Goal: Task Accomplishment & Management: Complete application form

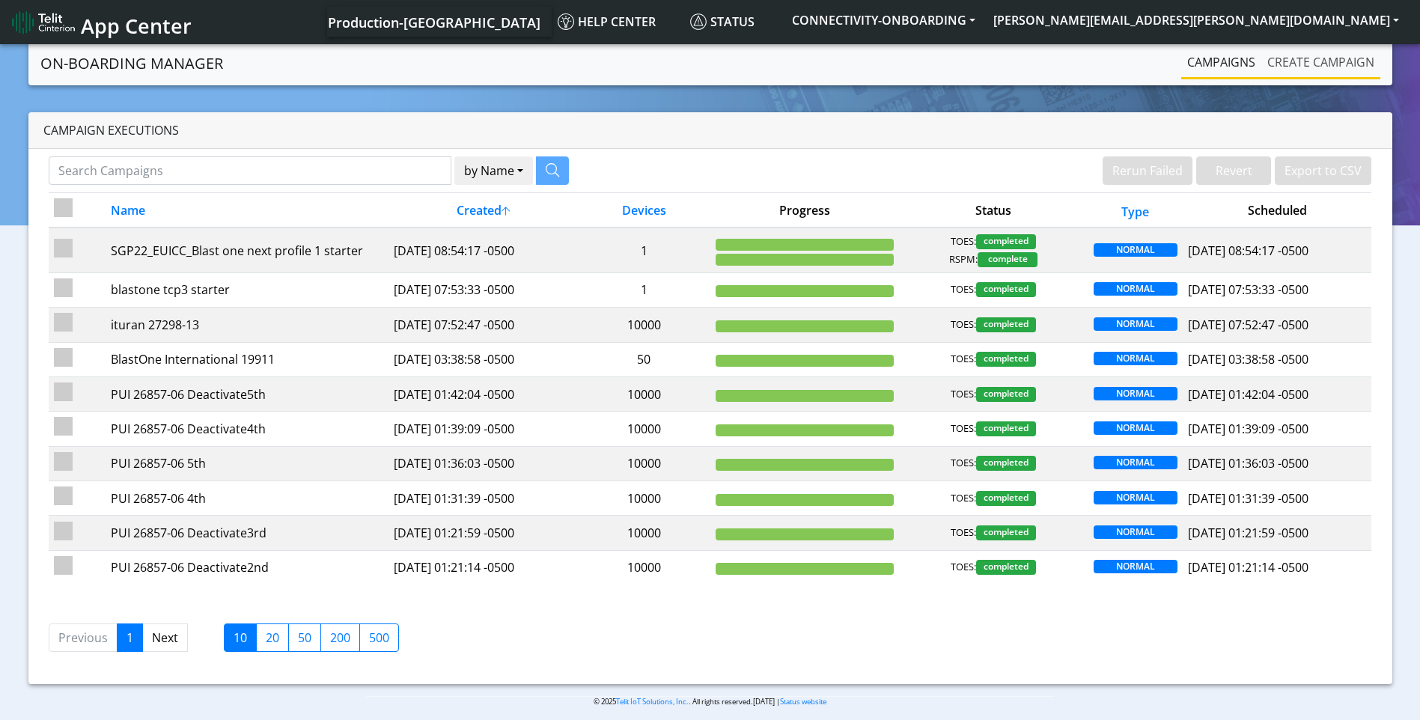
click at [1313, 58] on link "Create campaign" at bounding box center [1320, 62] width 119 height 30
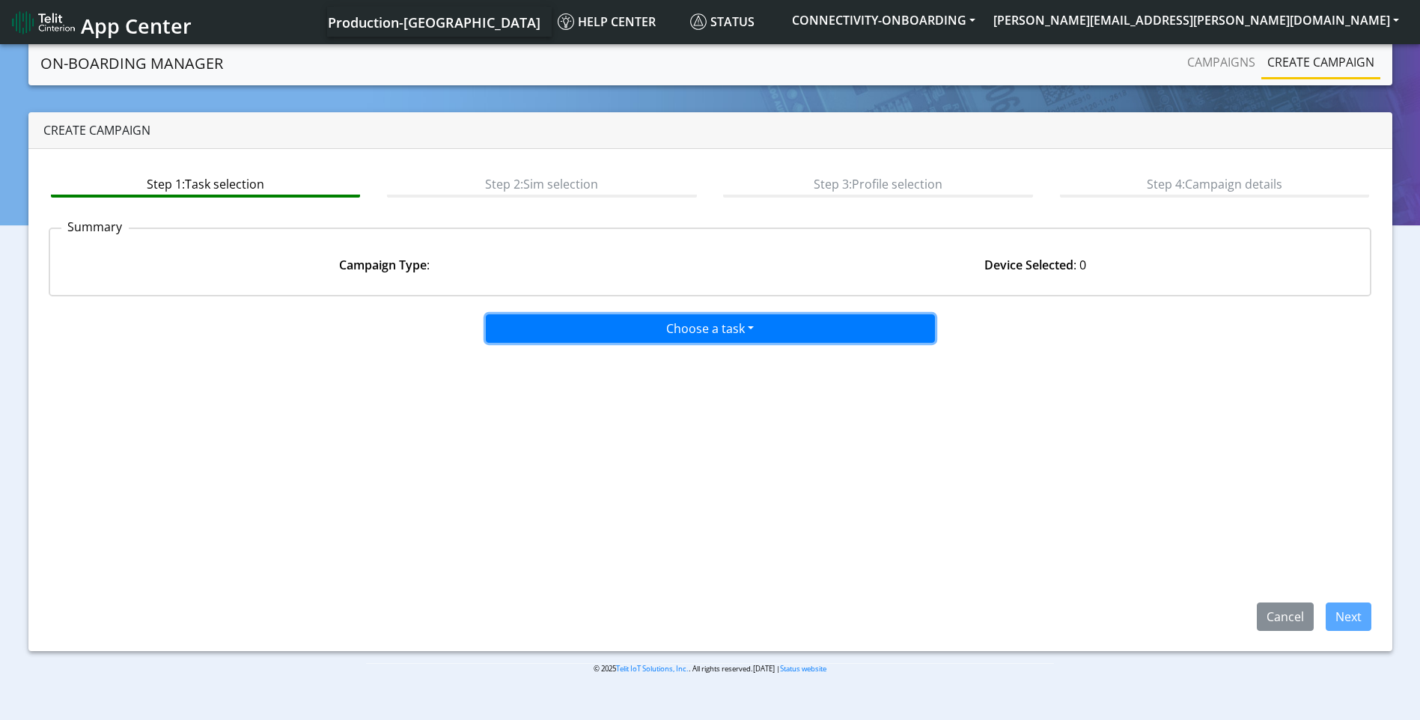
click at [666, 331] on button "Choose a task" at bounding box center [710, 328] width 449 height 28
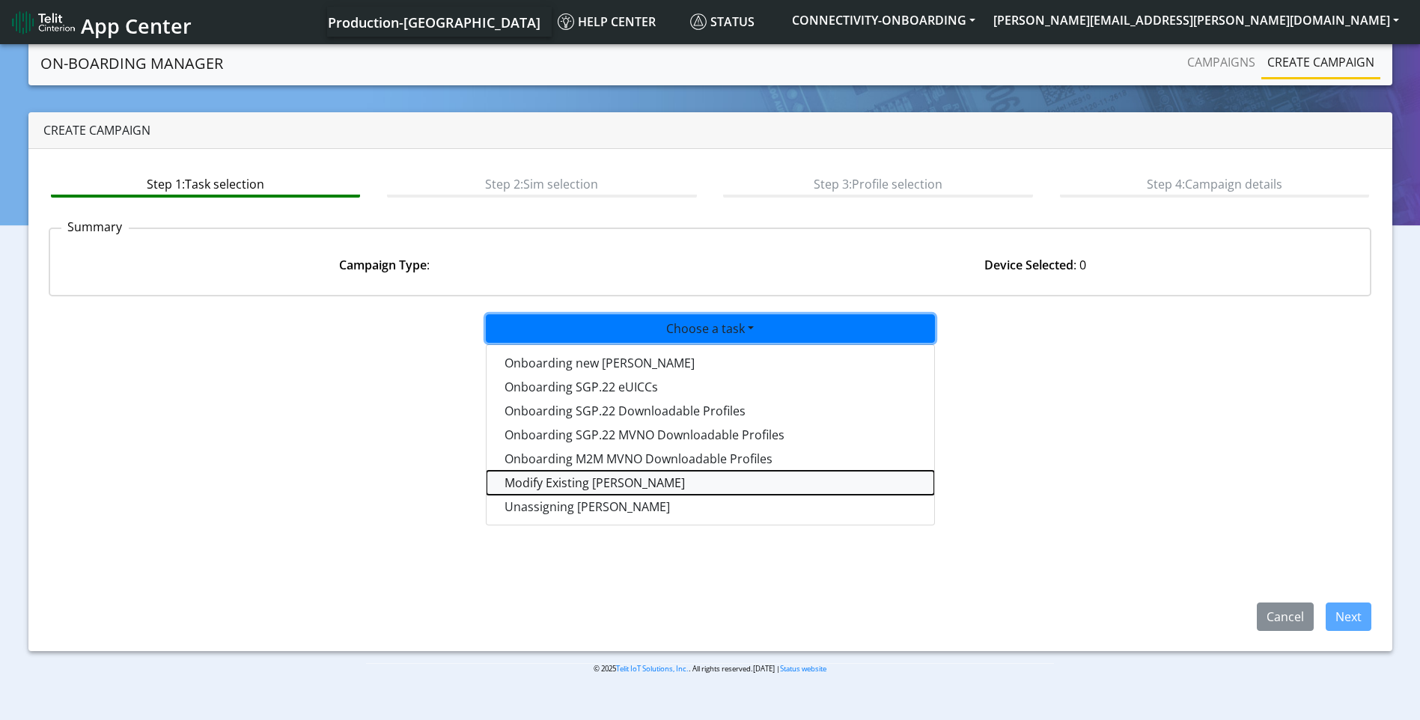
click at [555, 489] on taskiotp-dropdown "Modify Existing SIMs" at bounding box center [711, 483] width 448 height 24
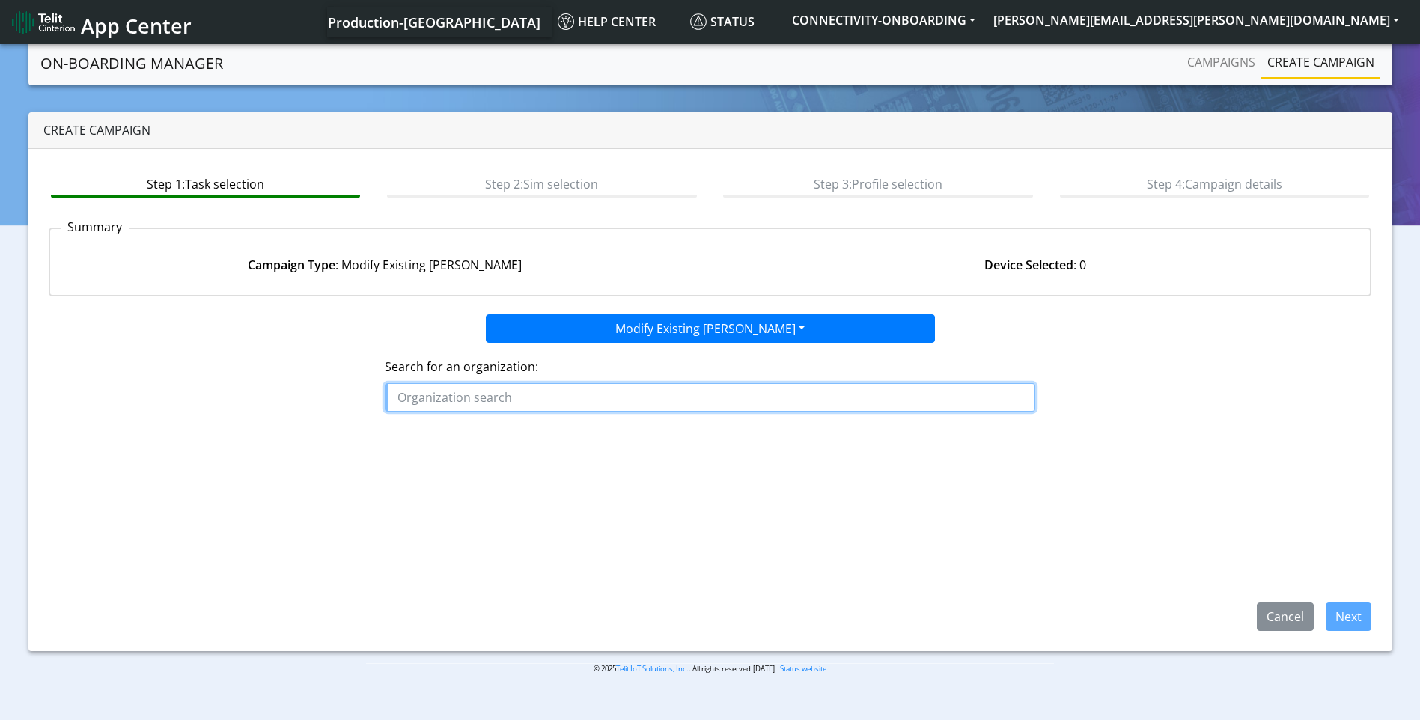
click at [558, 398] on input "text" at bounding box center [710, 397] width 651 height 28
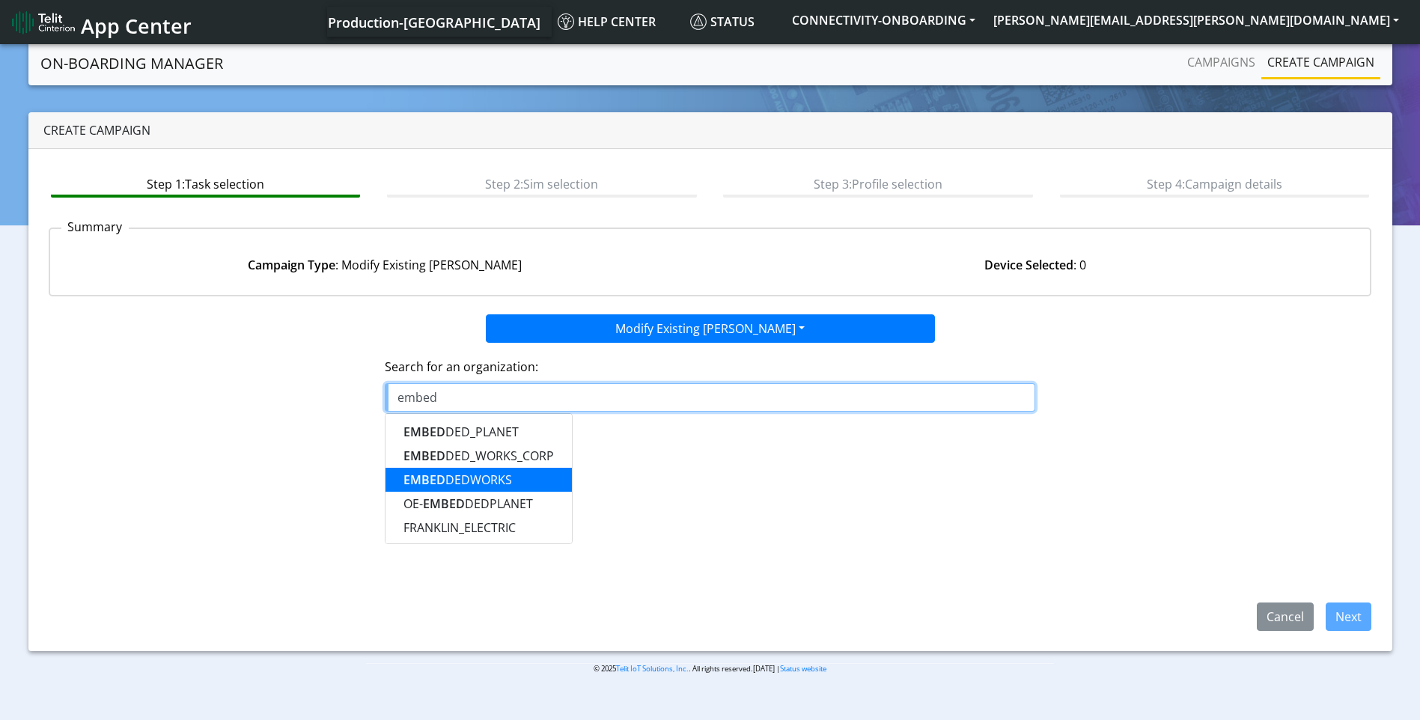
click at [466, 490] on button "EMBED DEDWORKS" at bounding box center [479, 480] width 186 height 24
type input "EMBEDDEDWORKS"
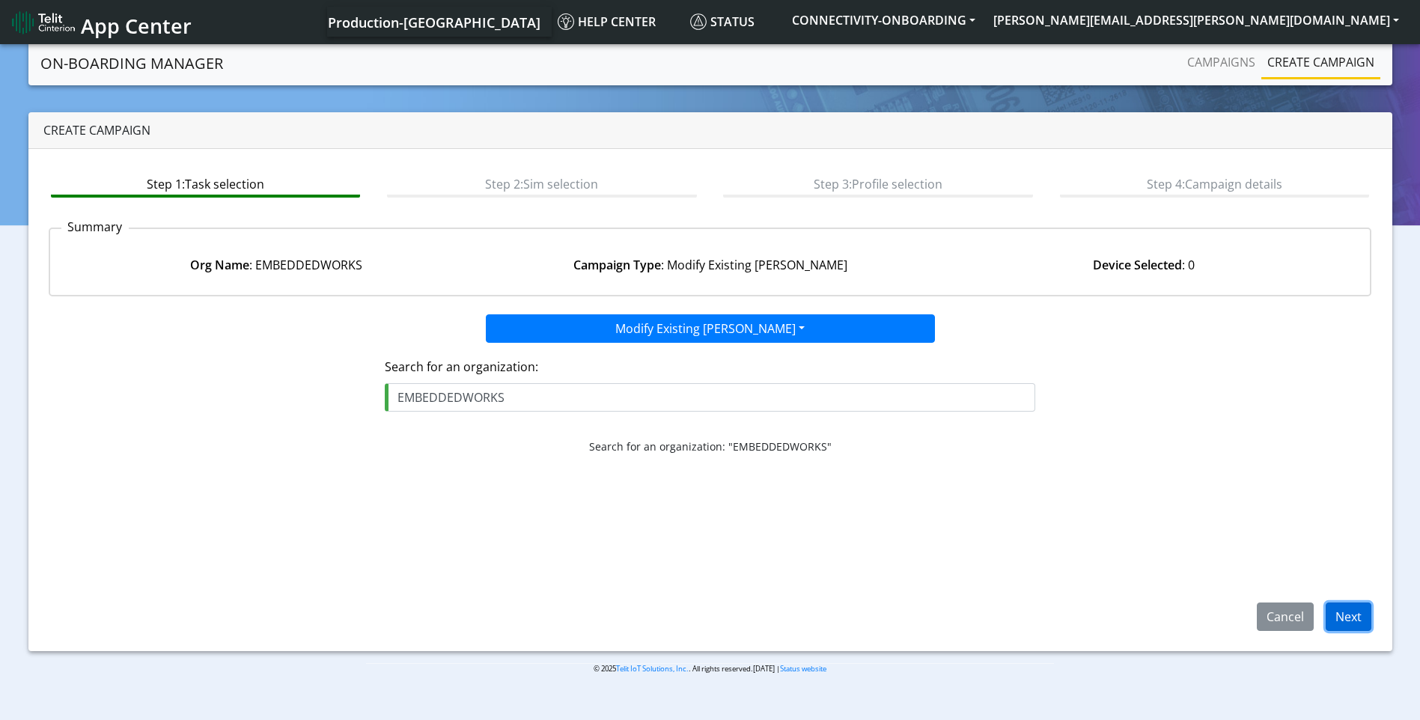
click at [1335, 623] on button "Next" at bounding box center [1349, 617] width 46 height 28
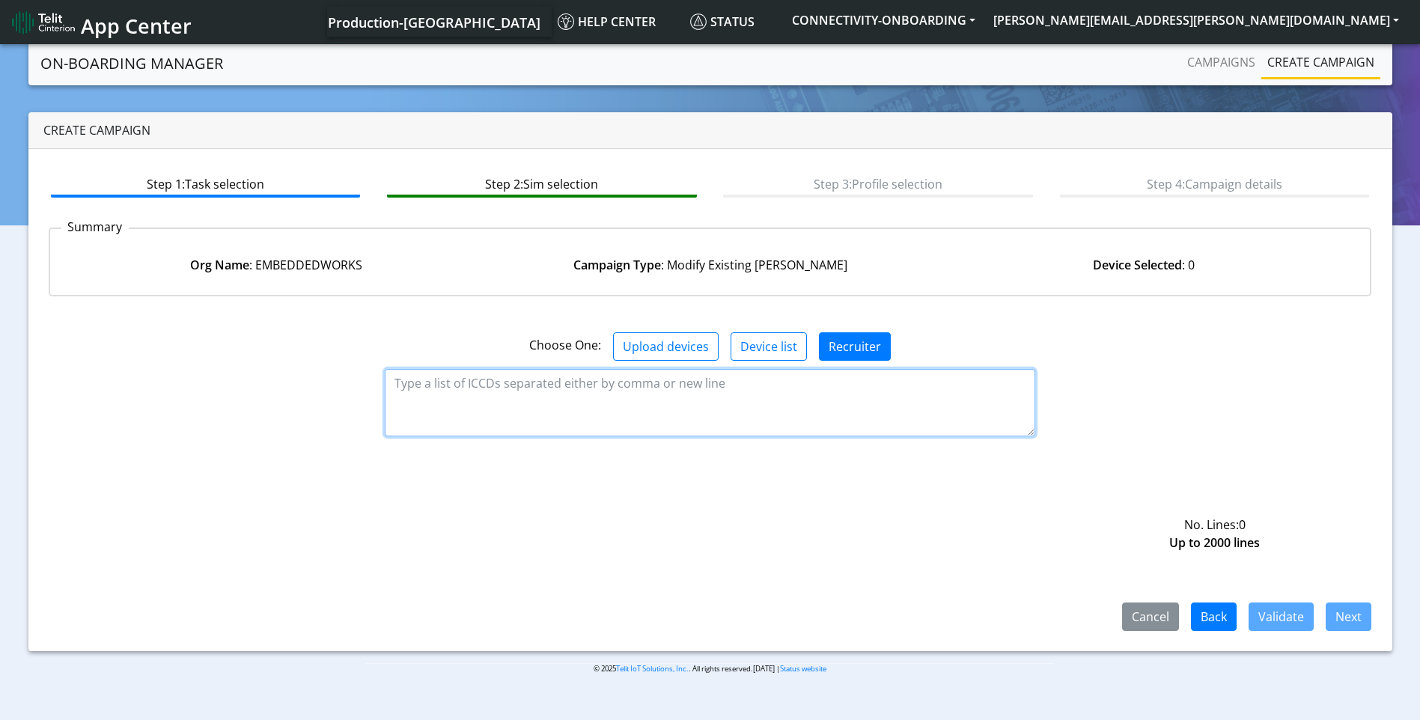
click at [608, 399] on textarea at bounding box center [710, 402] width 651 height 67
paste textarea "89358151000023025029"
type textarea "89358151000023025029"
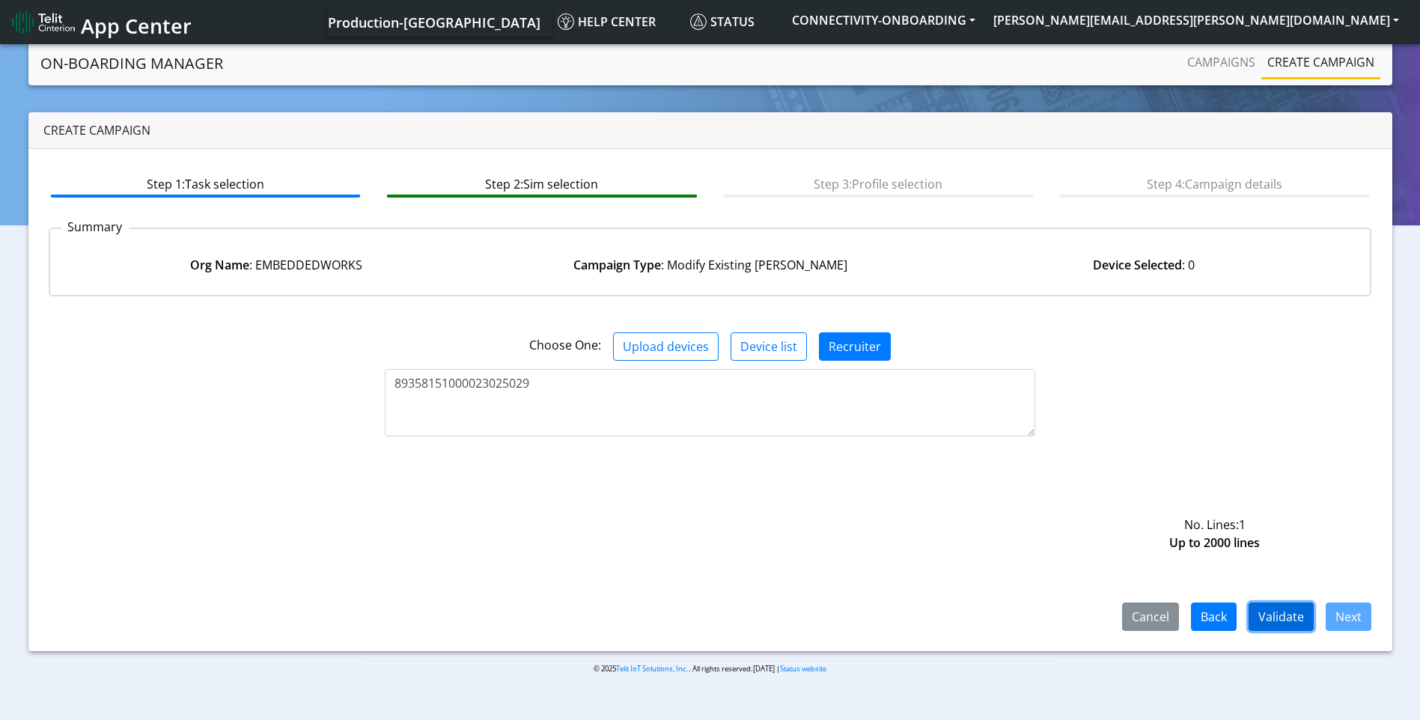
click at [1275, 611] on button "Validate" at bounding box center [1281, 617] width 65 height 28
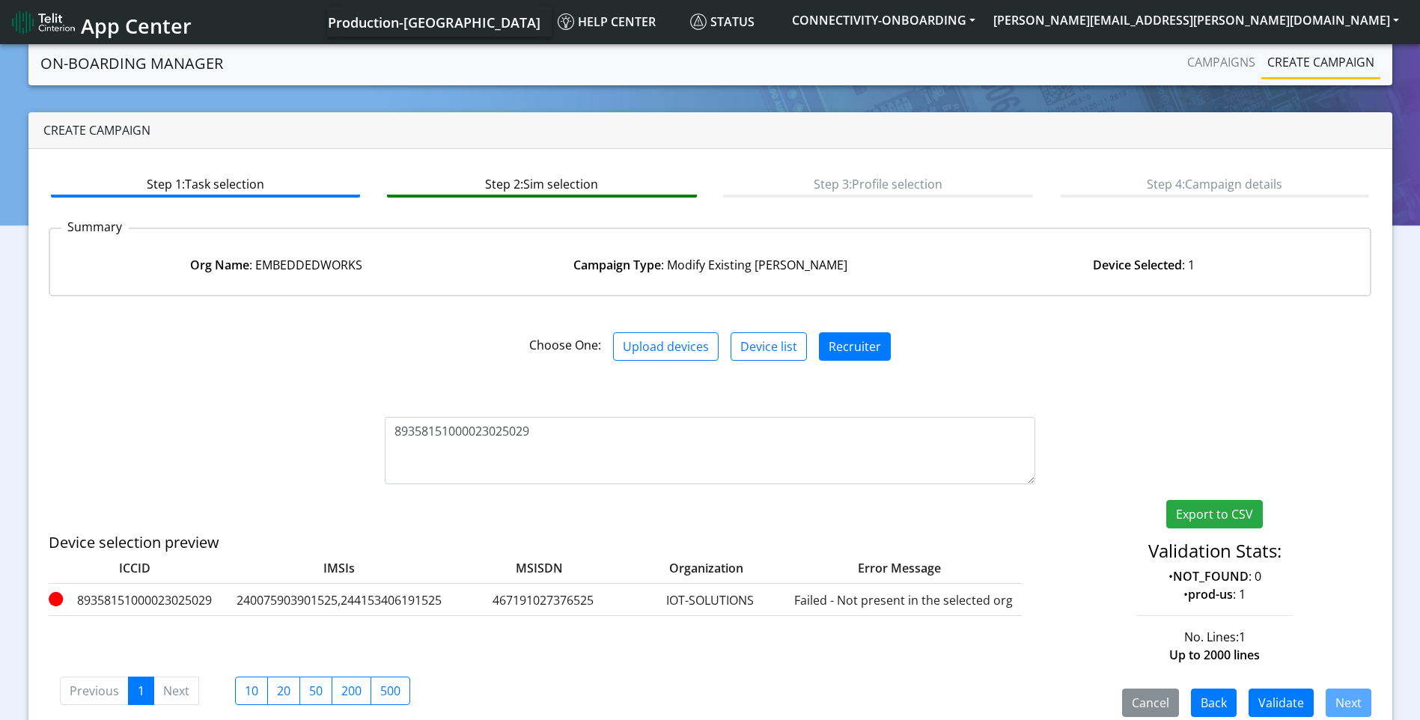
scroll to position [23, 0]
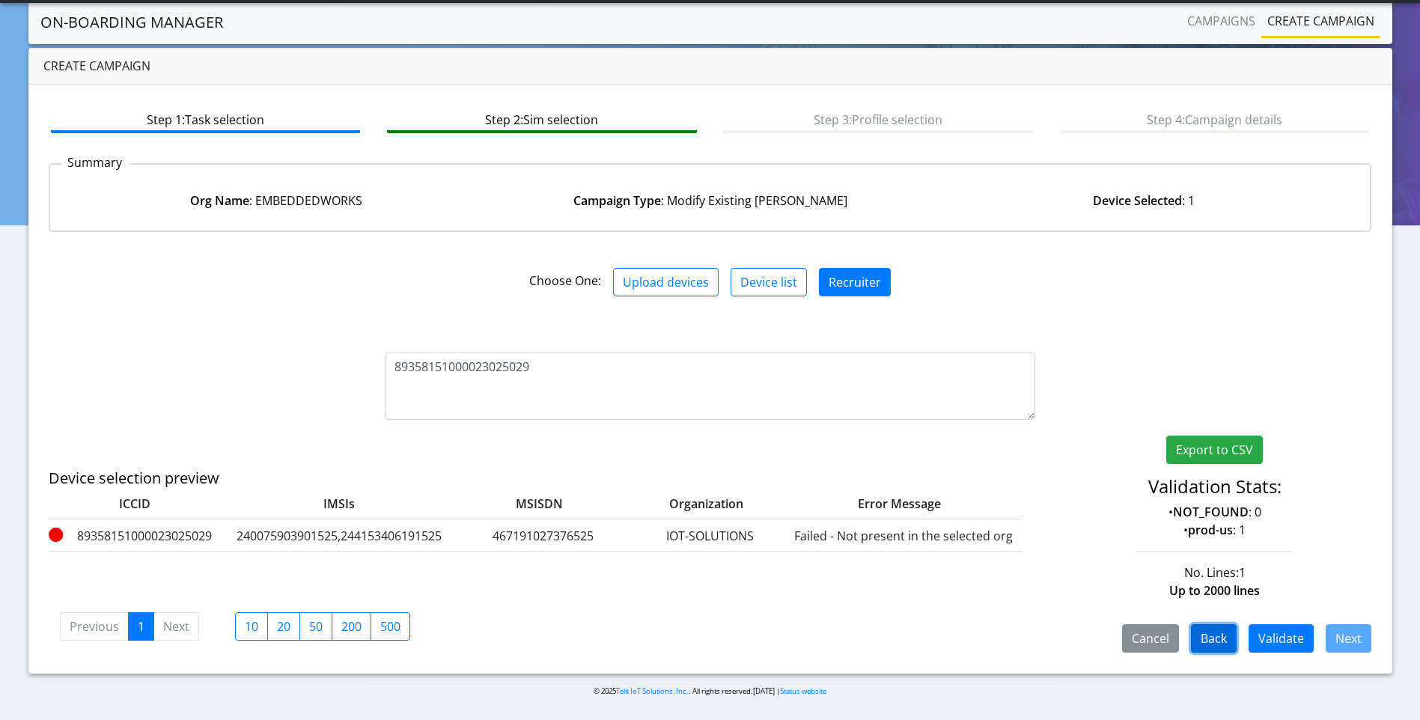
click at [1210, 642] on button "Back" at bounding box center [1214, 638] width 46 height 28
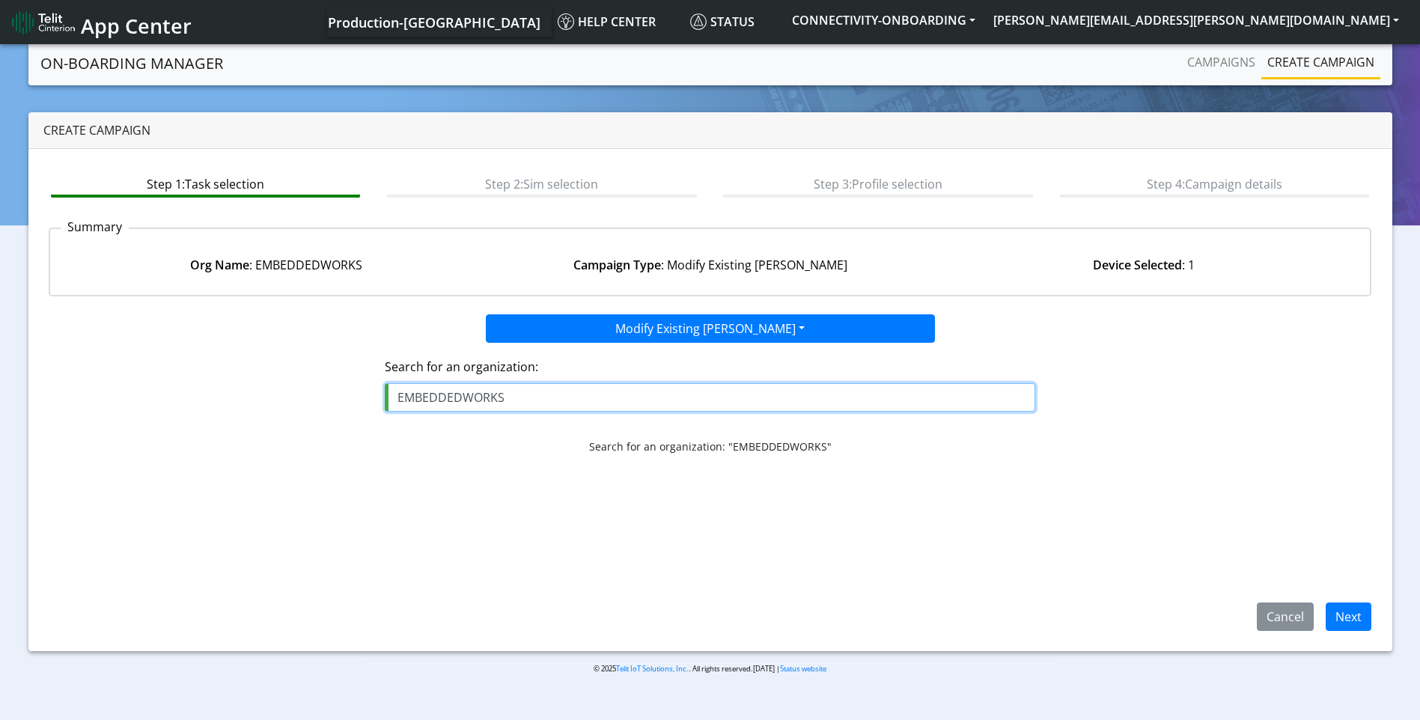
drag, startPoint x: 506, startPoint y: 398, endPoint x: 150, endPoint y: 332, distance: 362.5
click at [150, 332] on div "Modify Existing SIMs Onboarding new SIMs Onboarding SGP.22 eUICCs Onboarding SG…" at bounding box center [711, 469] width 1324 height 323
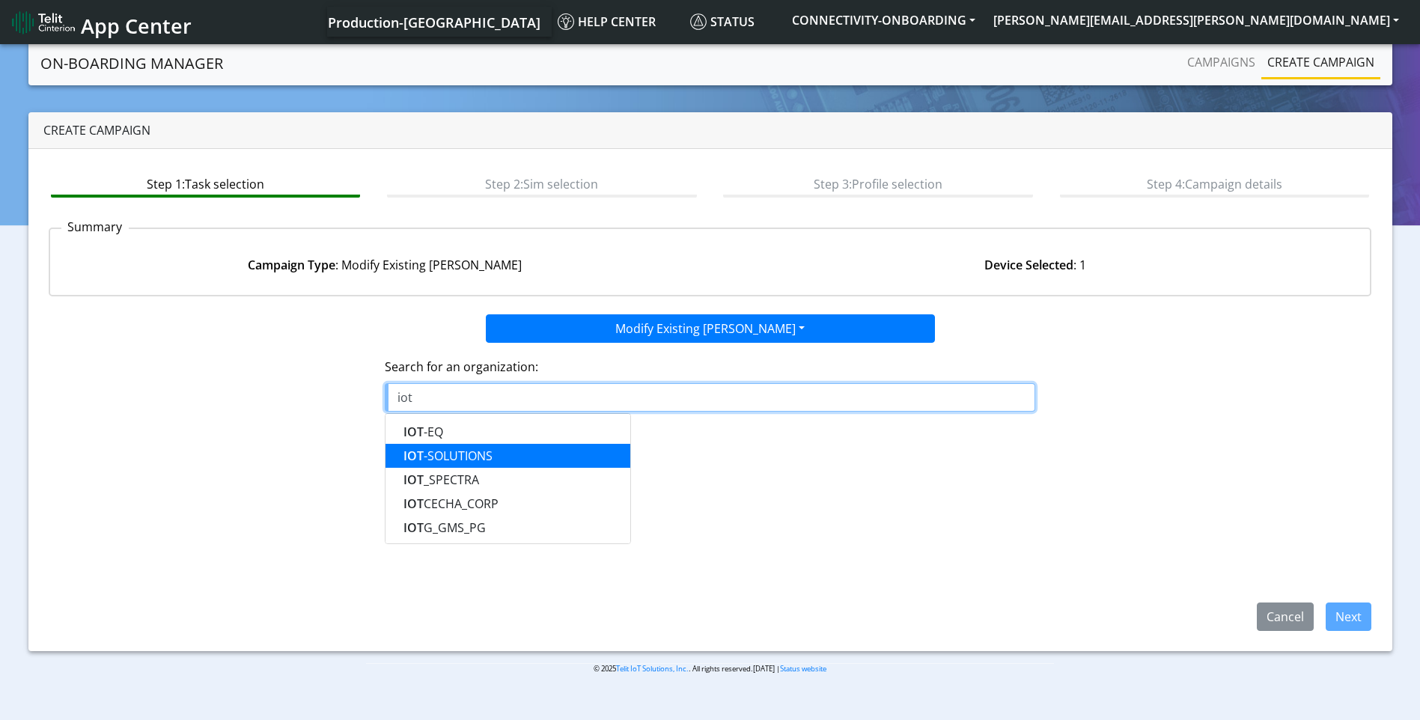
click at [442, 459] on ngb-highlight "IOT -SOLUTIONS" at bounding box center [447, 456] width 89 height 16
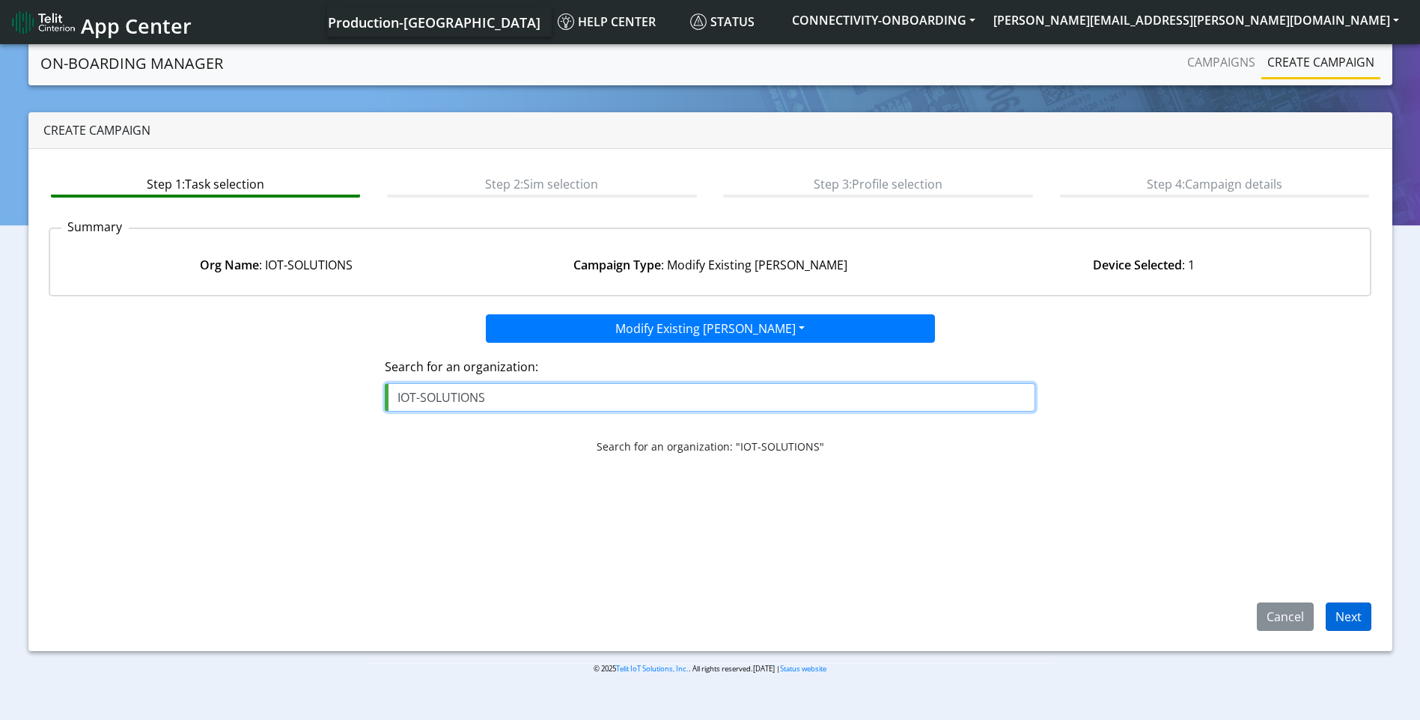
type input "IOT-SOLUTIONS"
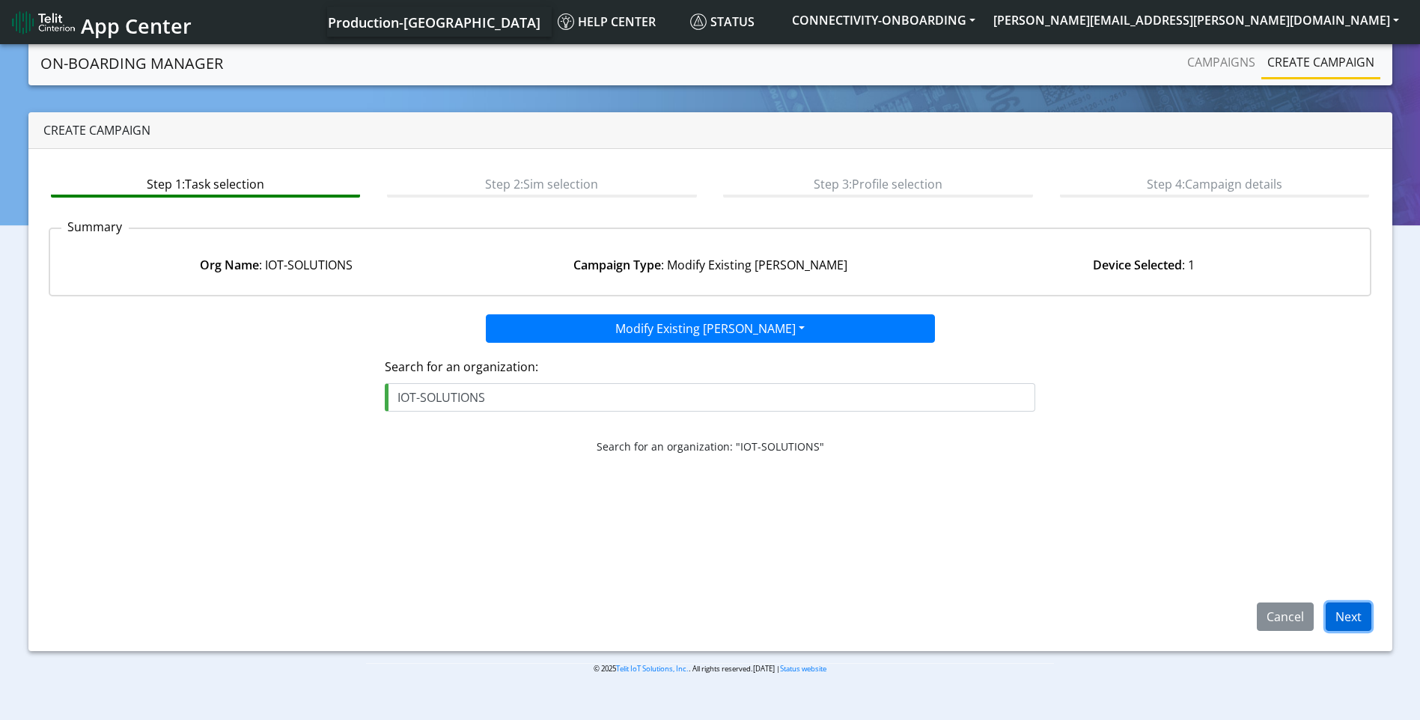
click at [1361, 627] on button "Next" at bounding box center [1349, 617] width 46 height 28
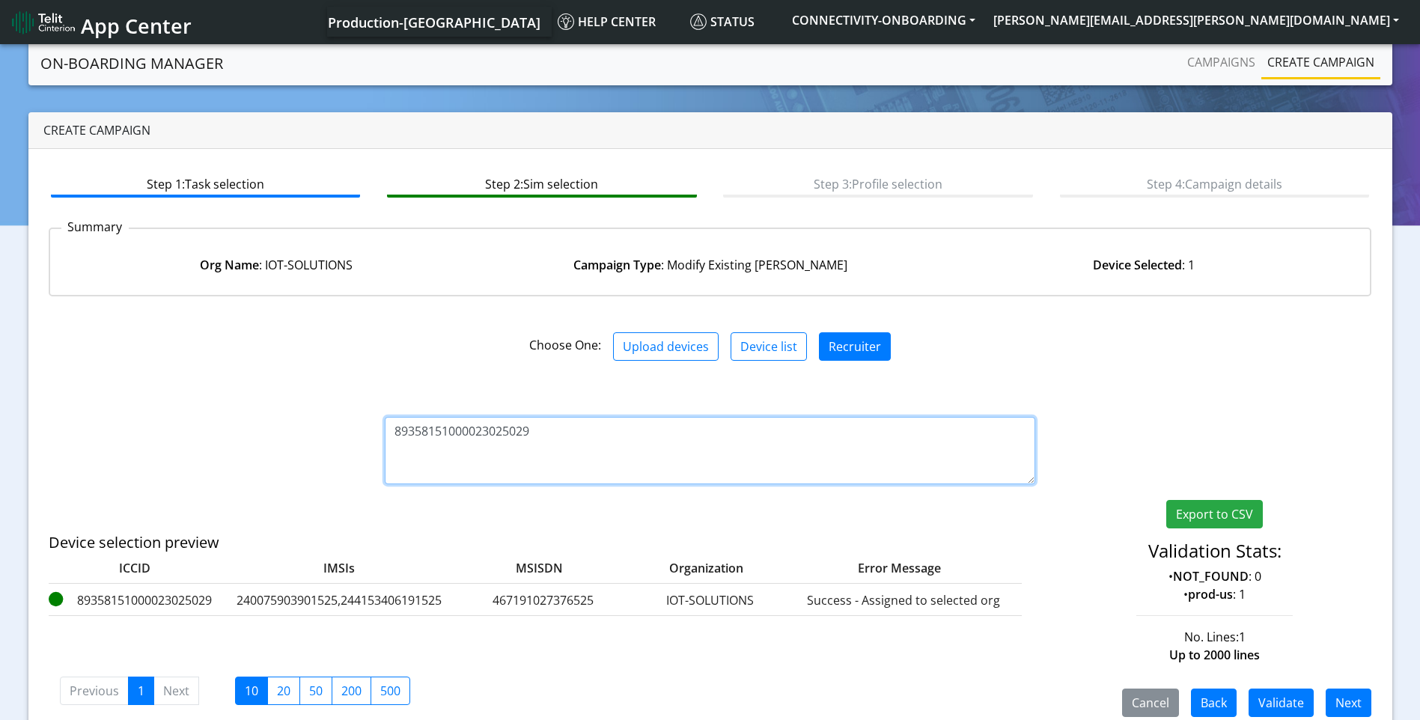
click at [578, 429] on textarea "89358151000023025029" at bounding box center [710, 450] width 651 height 67
paste textarea "89358151000023025029"
drag, startPoint x: 688, startPoint y: 433, endPoint x: 532, endPoint y: 433, distance: 155.7
click at [532, 433] on textarea "8935815100002302502989358151000023025029" at bounding box center [710, 450] width 651 height 67
type textarea "89358151000023025029"
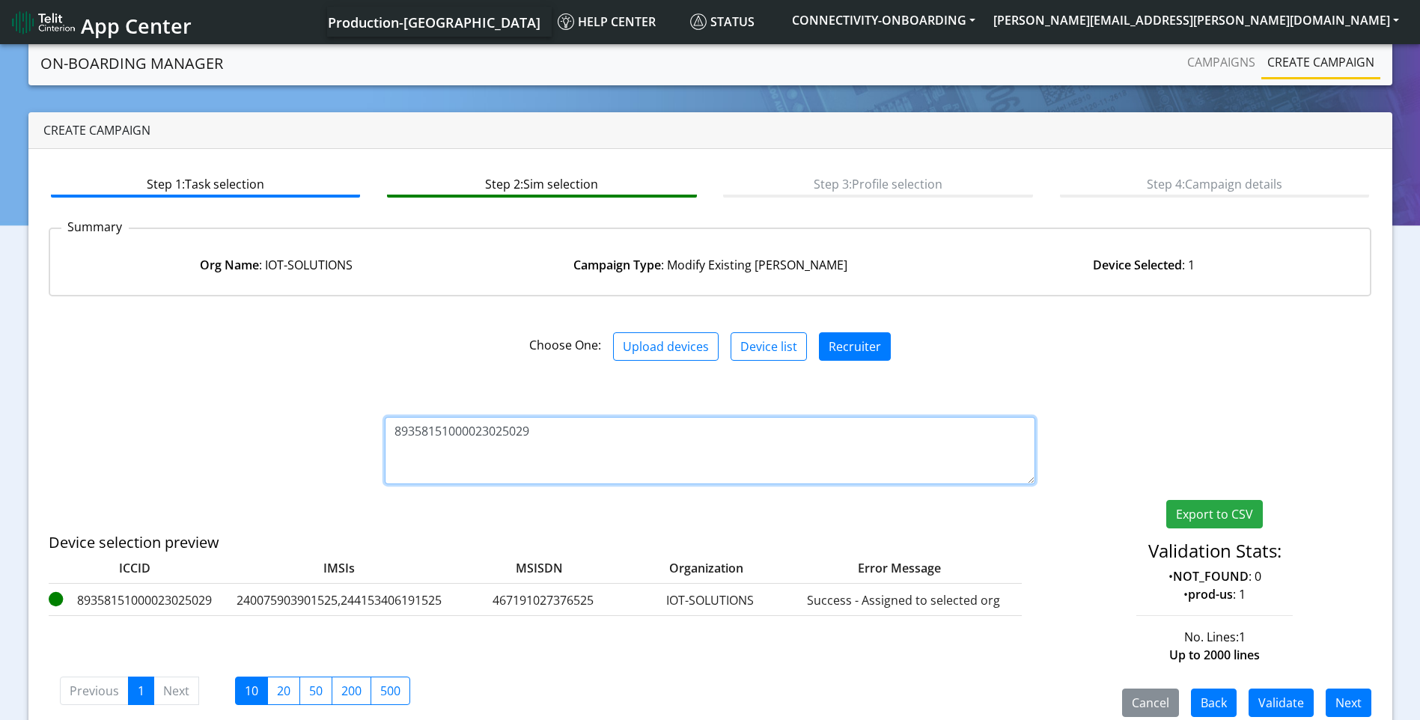
scroll to position [23, 0]
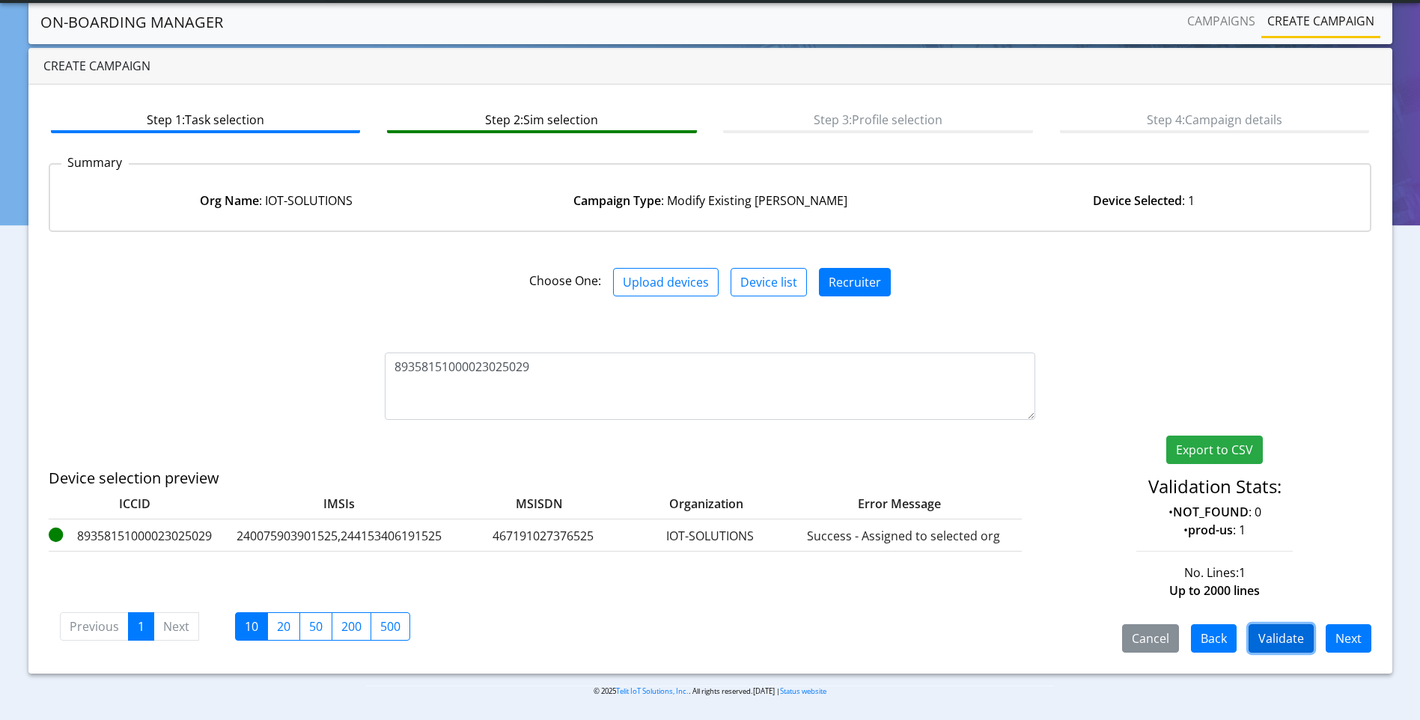
click at [1293, 641] on button "Validate" at bounding box center [1281, 638] width 65 height 28
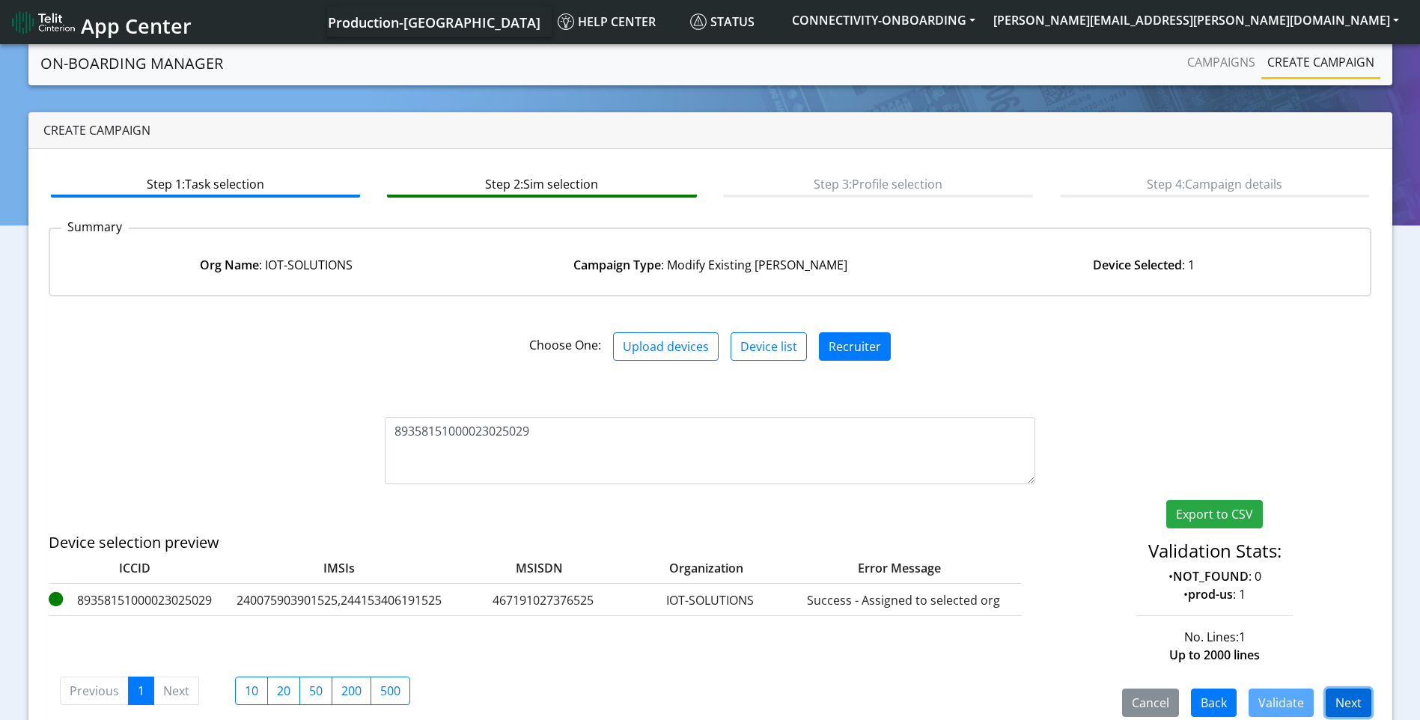
click at [1368, 696] on button "Next" at bounding box center [1349, 703] width 46 height 28
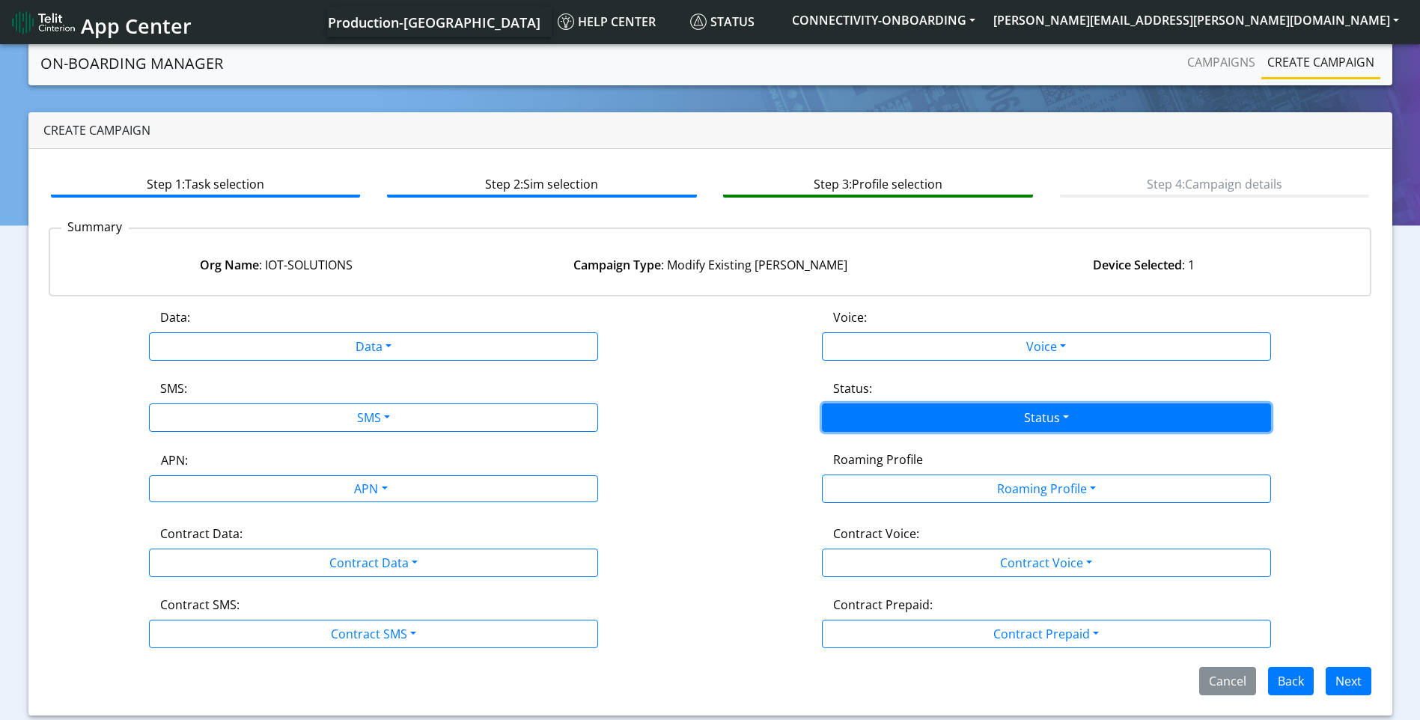
click at [903, 430] on button "Status" at bounding box center [1046, 417] width 449 height 28
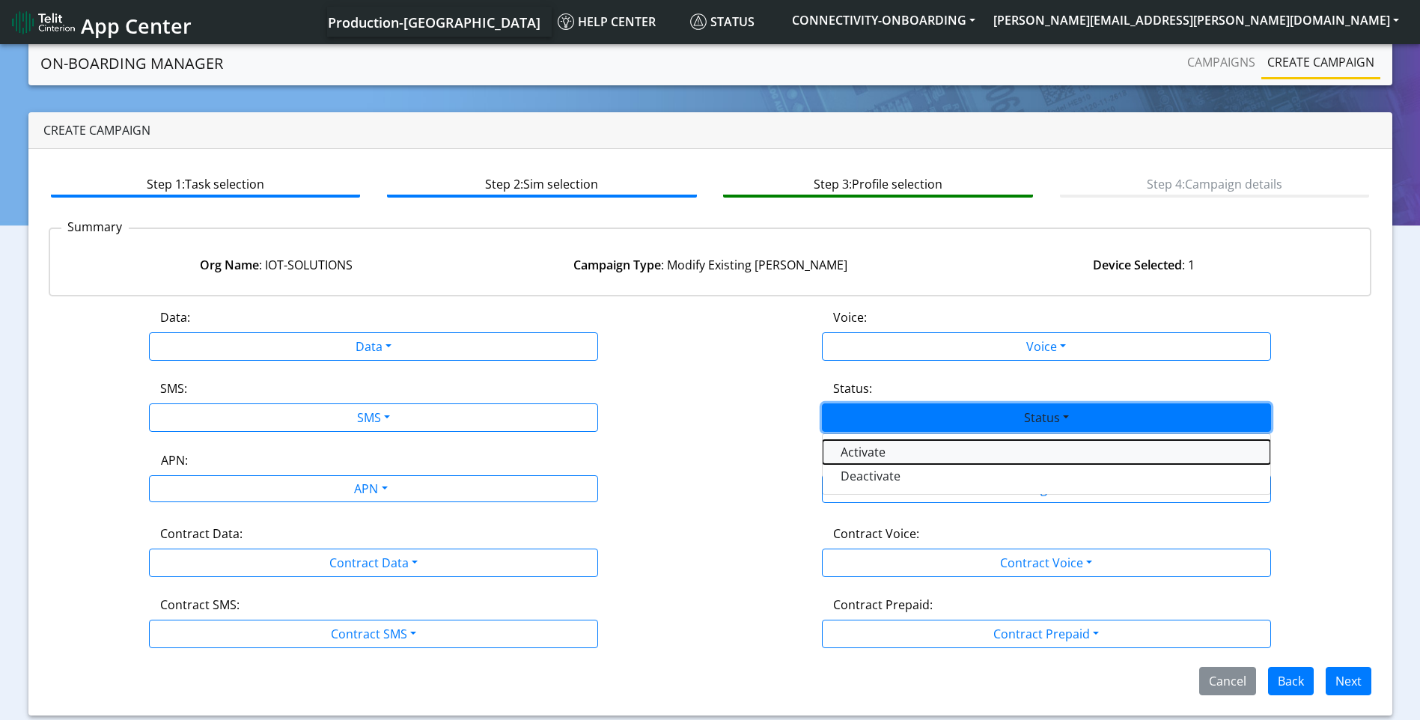
click at [883, 453] on button "Activate" at bounding box center [1047, 452] width 448 height 24
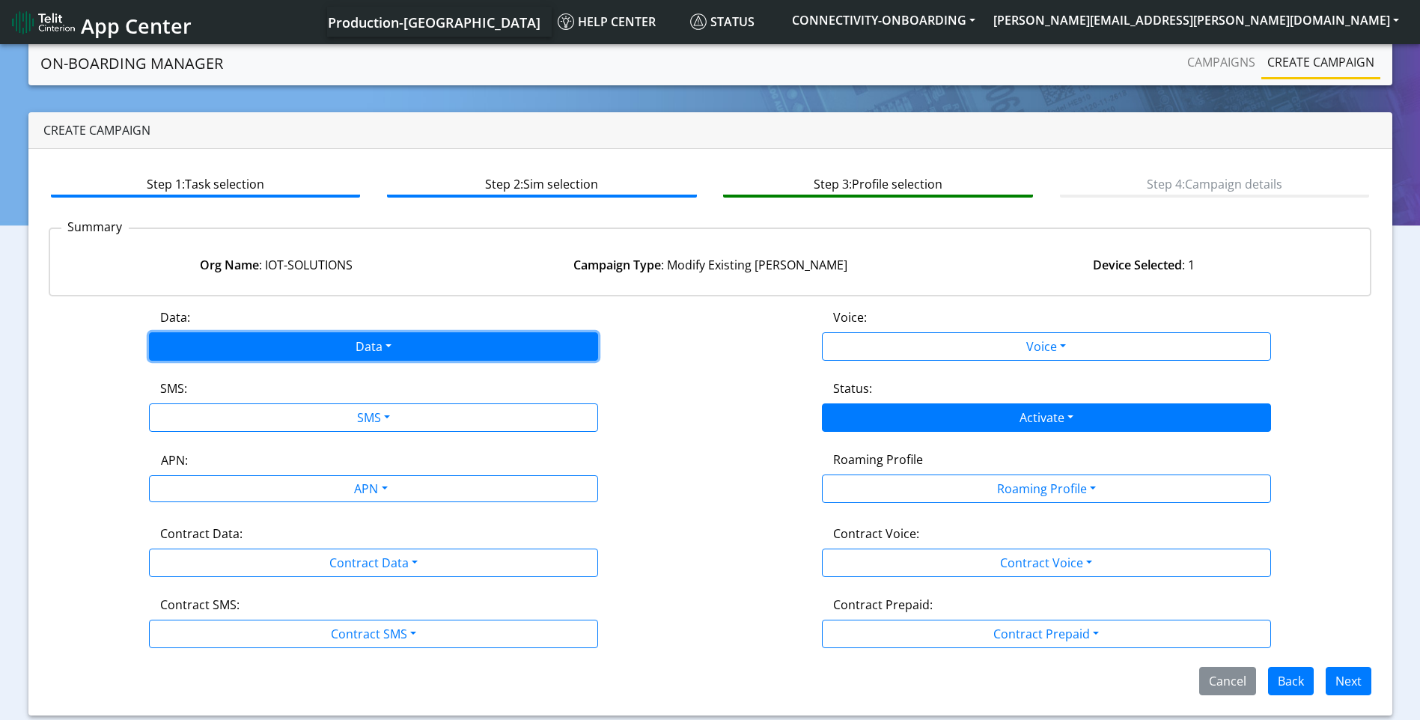
click at [392, 348] on button "Data" at bounding box center [373, 346] width 449 height 28
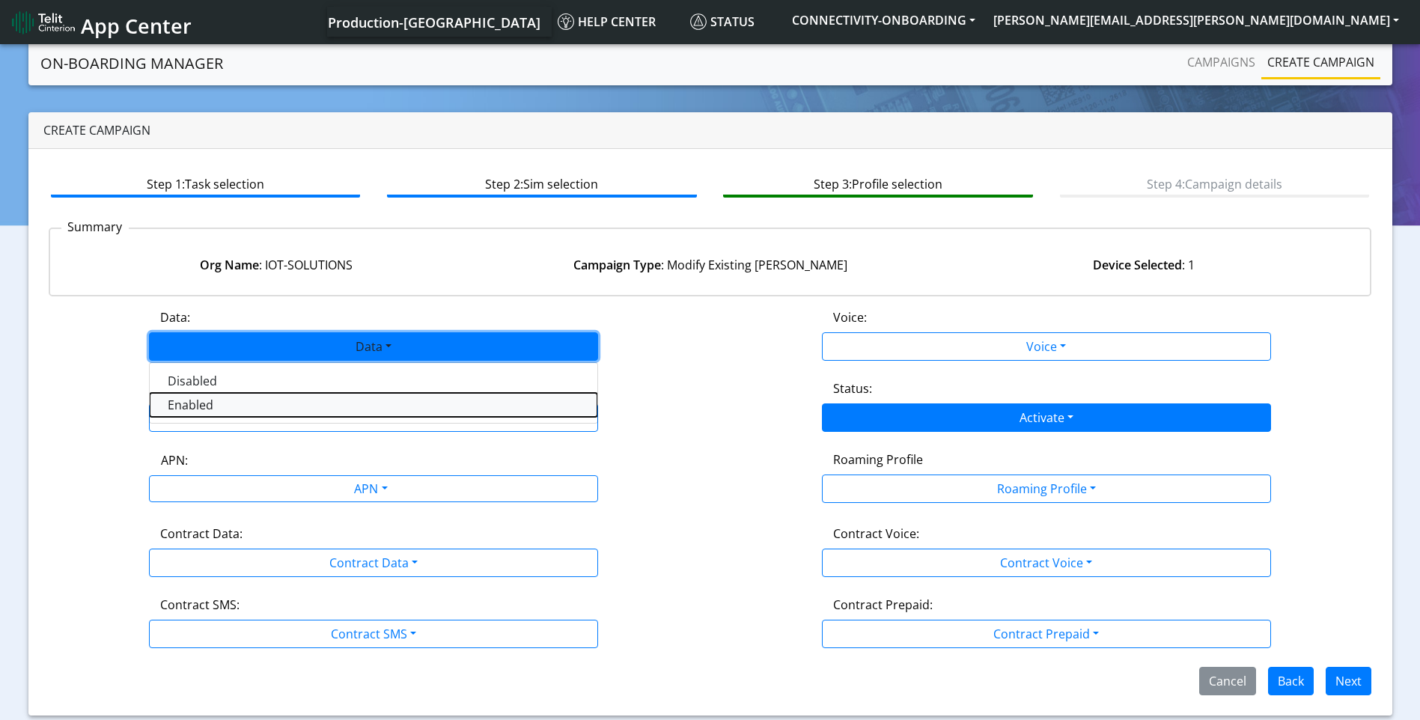
click at [314, 397] on button "Enabled" at bounding box center [374, 405] width 448 height 24
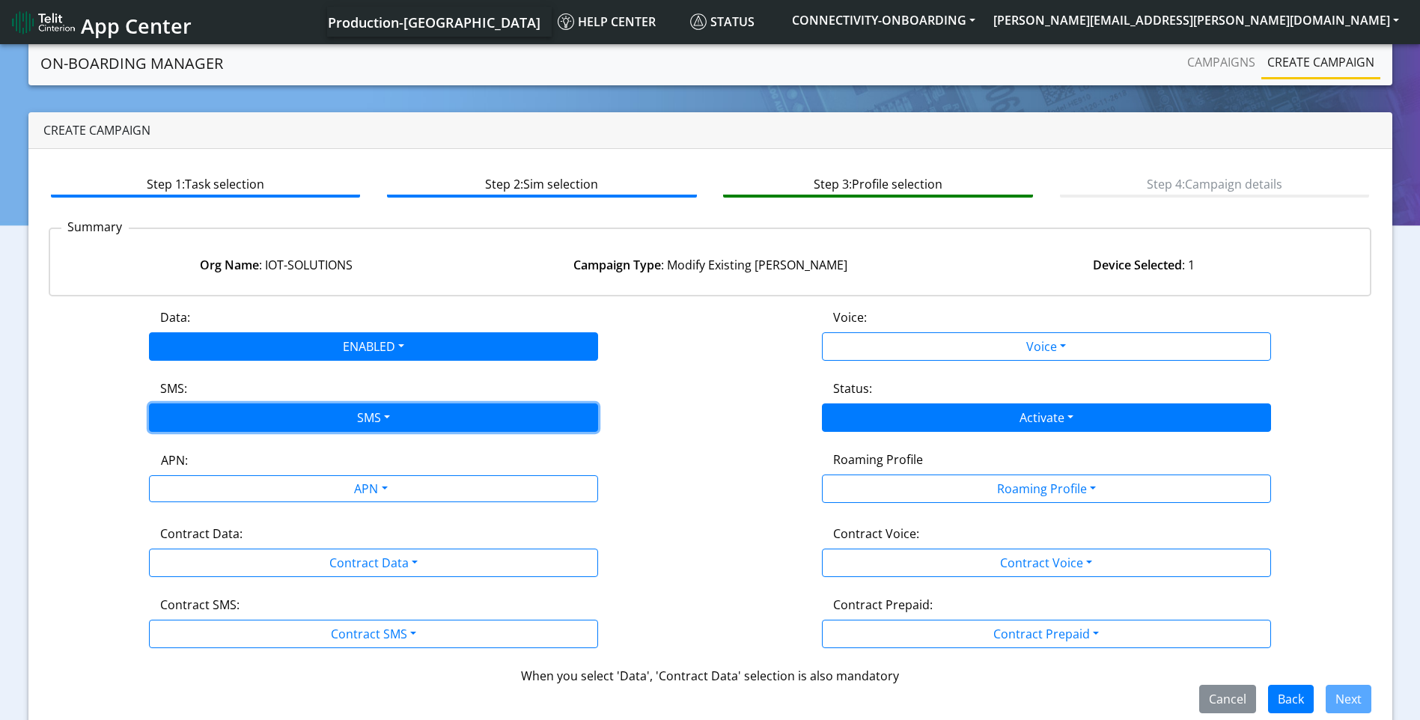
click at [307, 415] on button "SMS" at bounding box center [373, 417] width 449 height 28
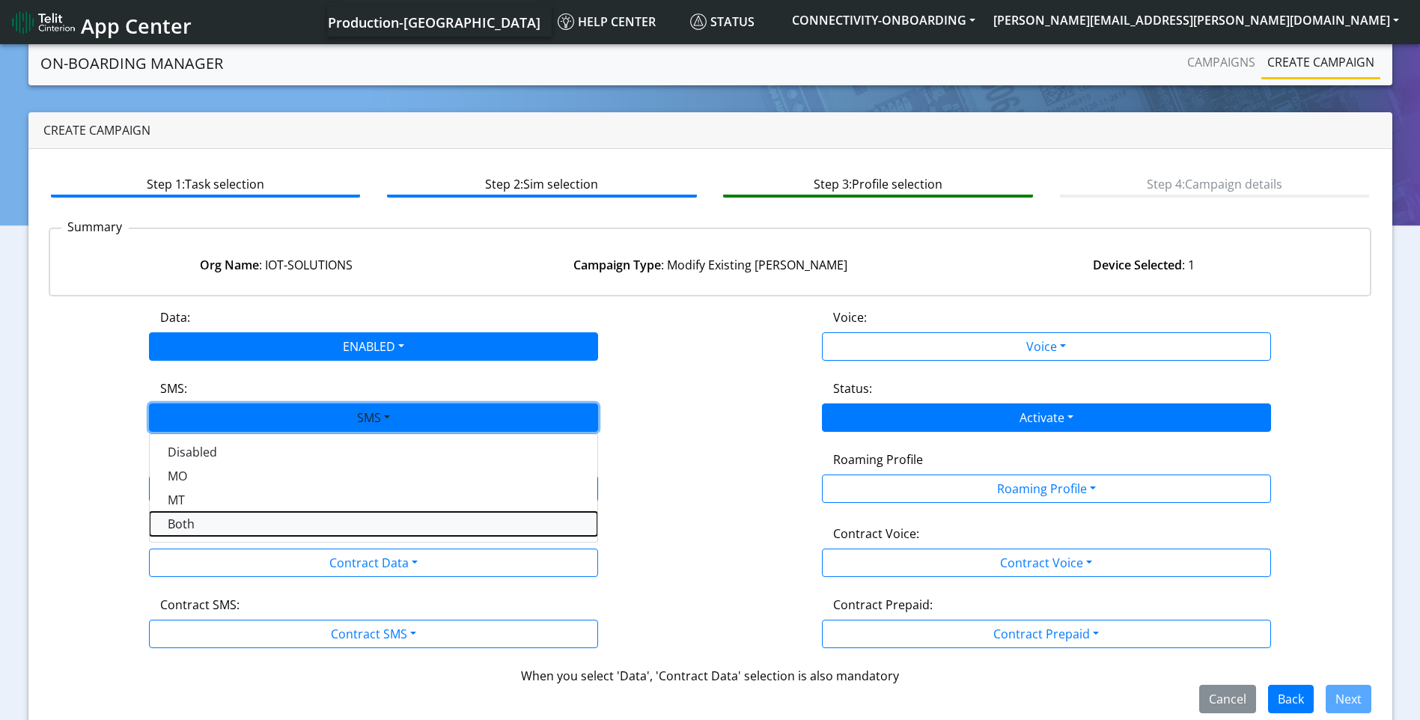
click at [237, 532] on button "Both" at bounding box center [374, 524] width 448 height 24
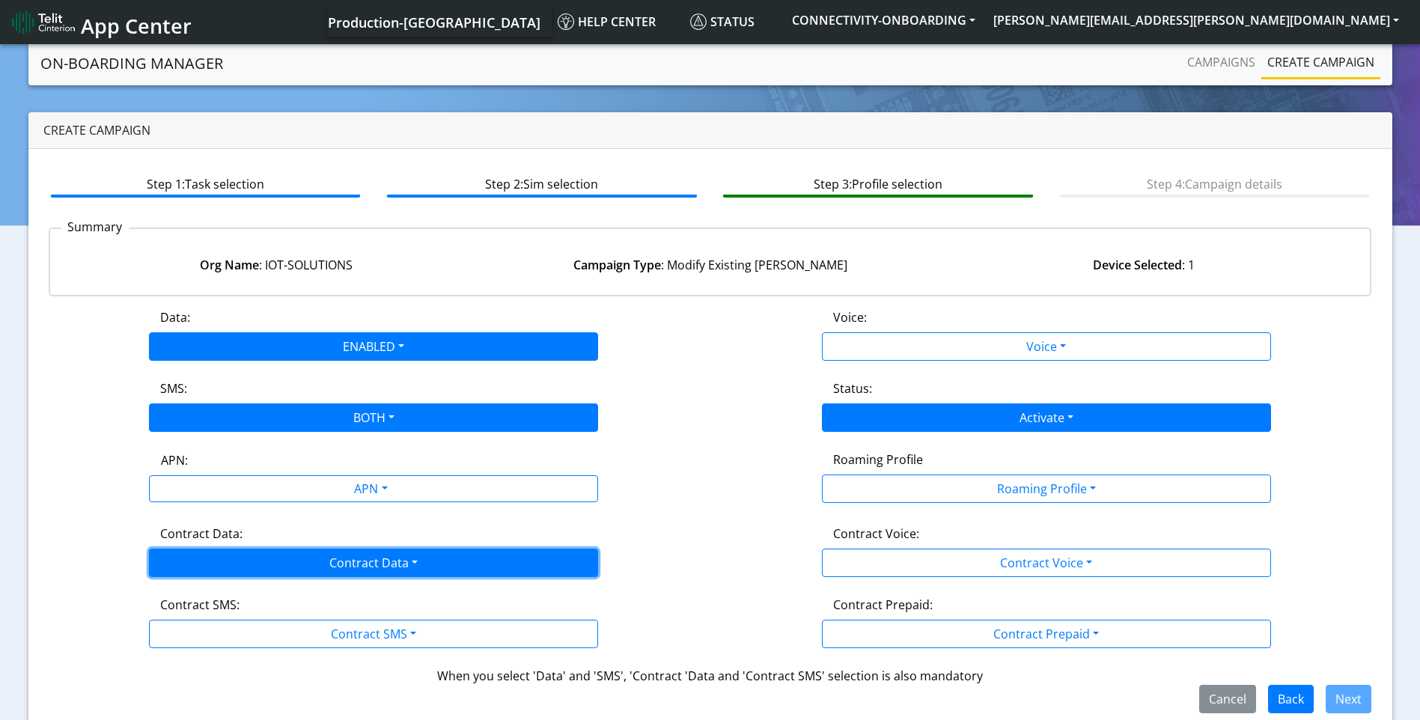
click at [235, 561] on button "Contract Data" at bounding box center [373, 563] width 449 height 28
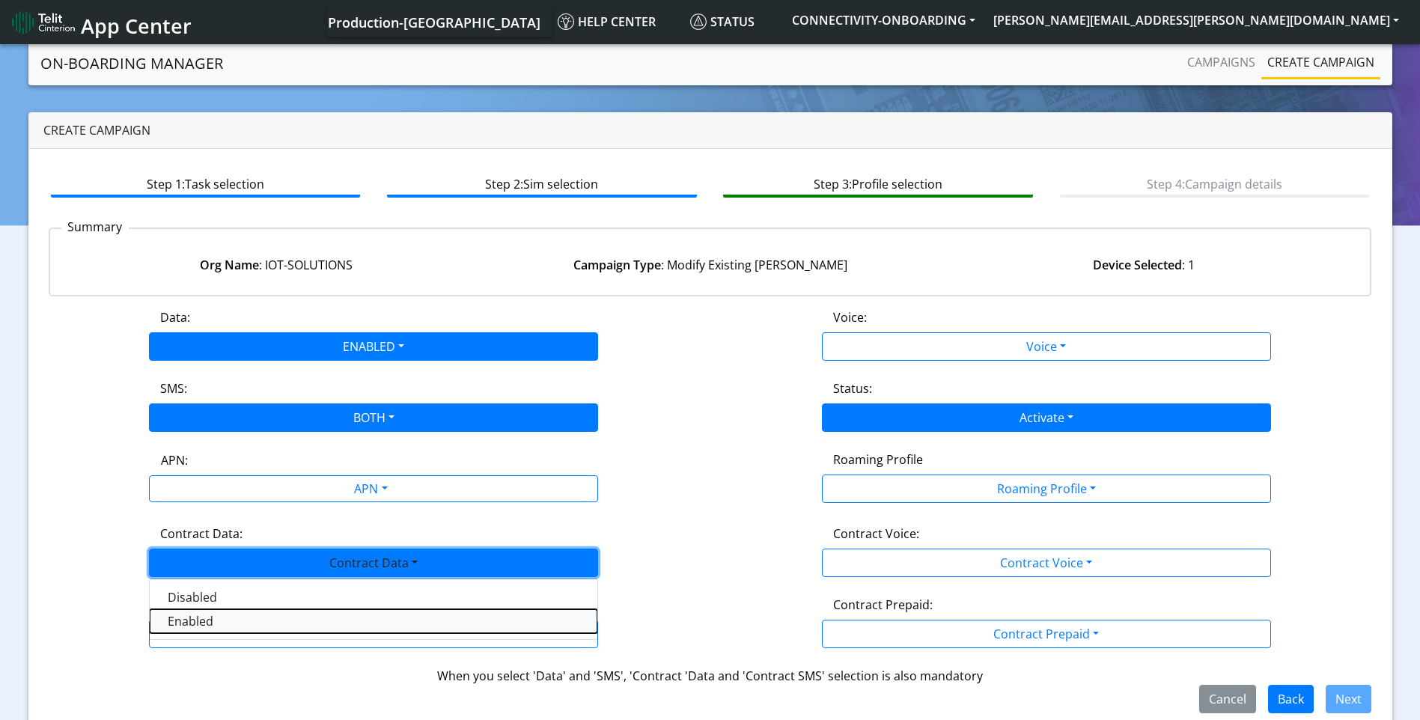
click at [204, 624] on Dataenabled-dropdown "Enabled" at bounding box center [374, 621] width 448 height 24
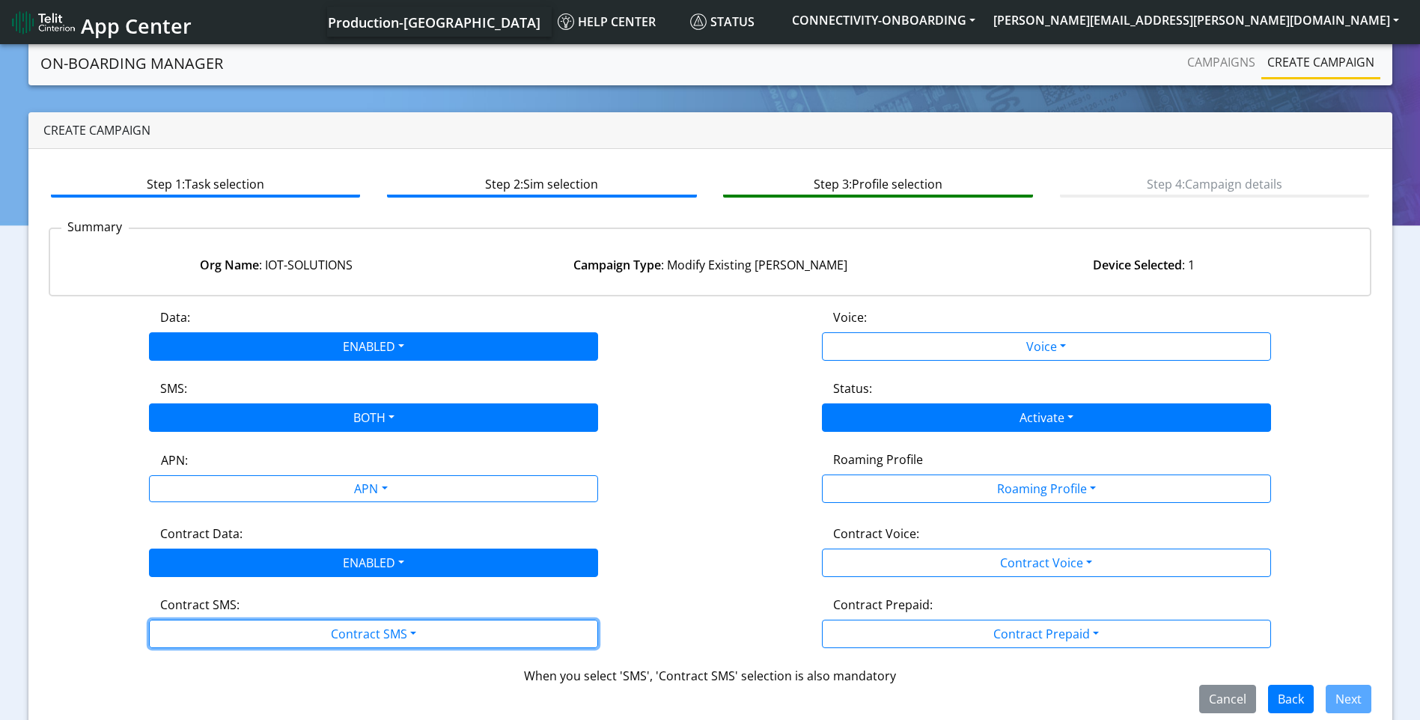
click at [204, 624] on button "Contract SMS" at bounding box center [373, 634] width 449 height 28
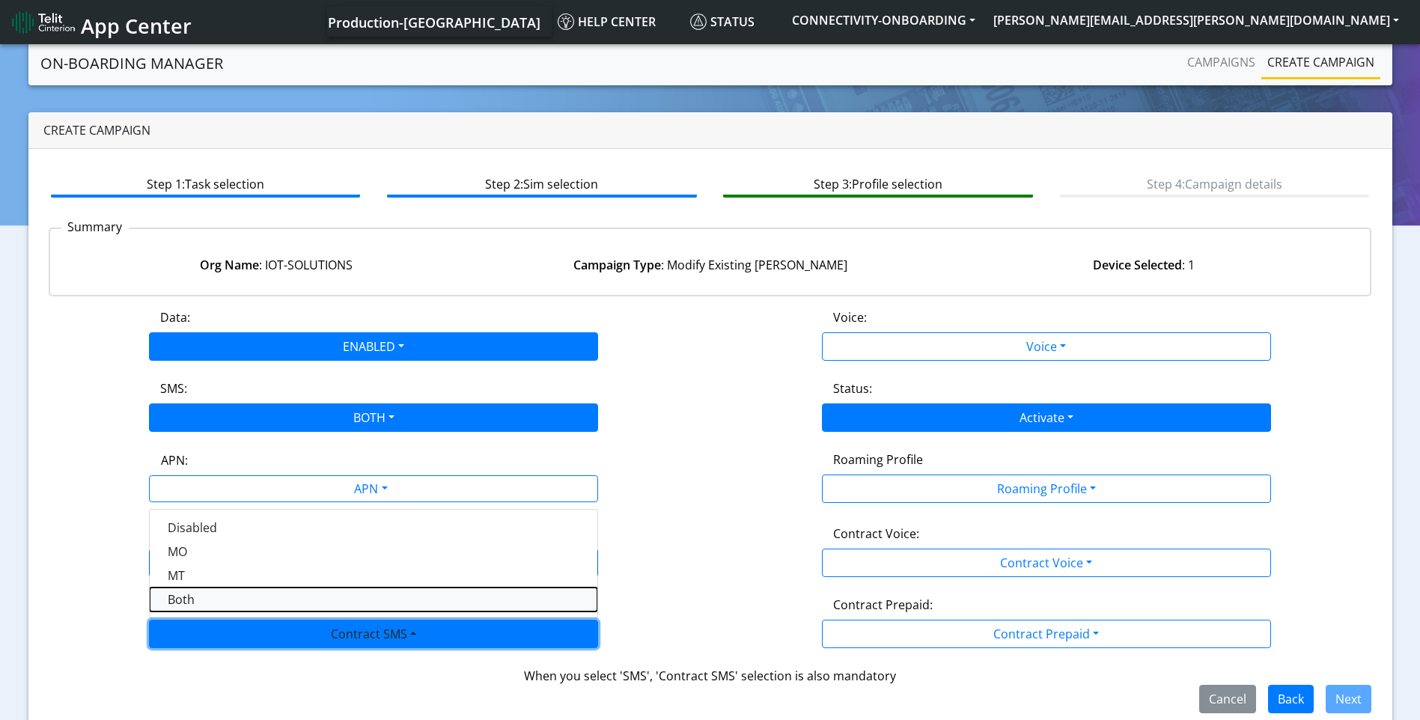
click at [210, 596] on SMSboth-dropdown "Both" at bounding box center [374, 600] width 448 height 24
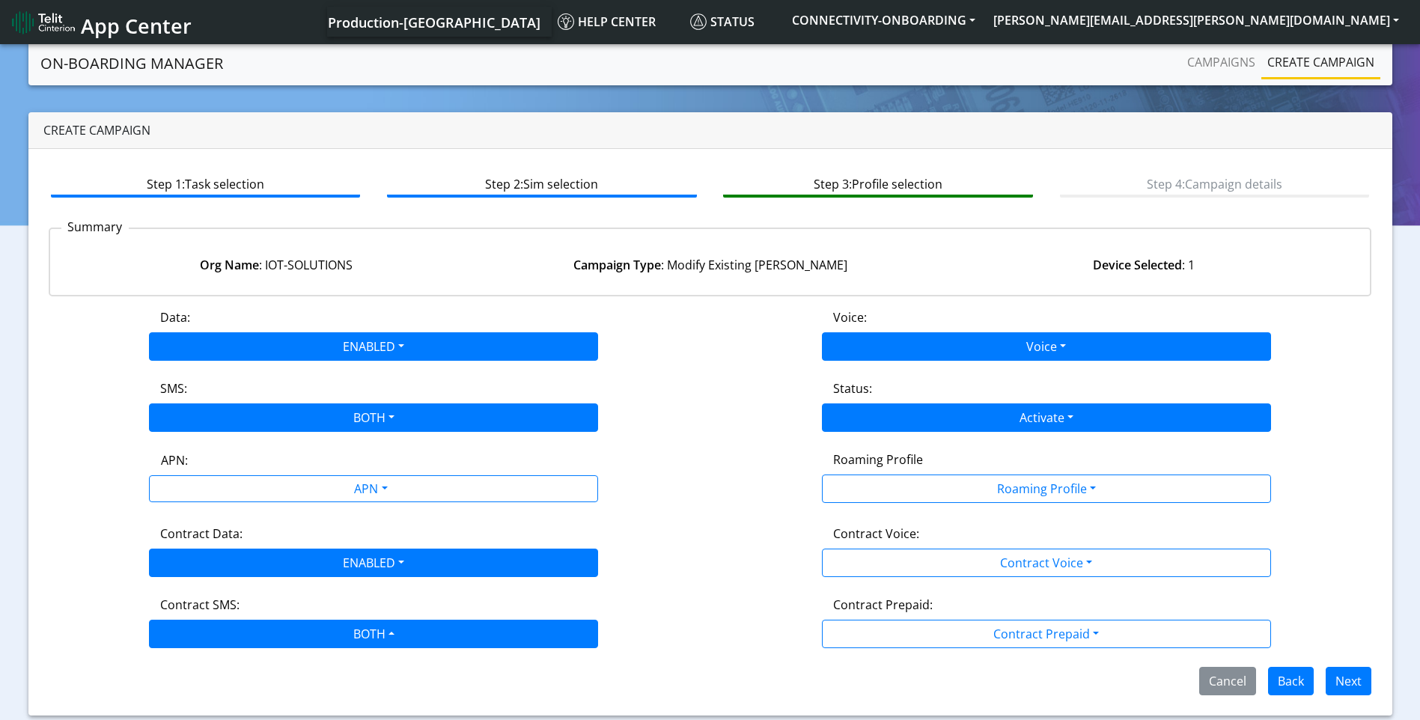
scroll to position [1, 0]
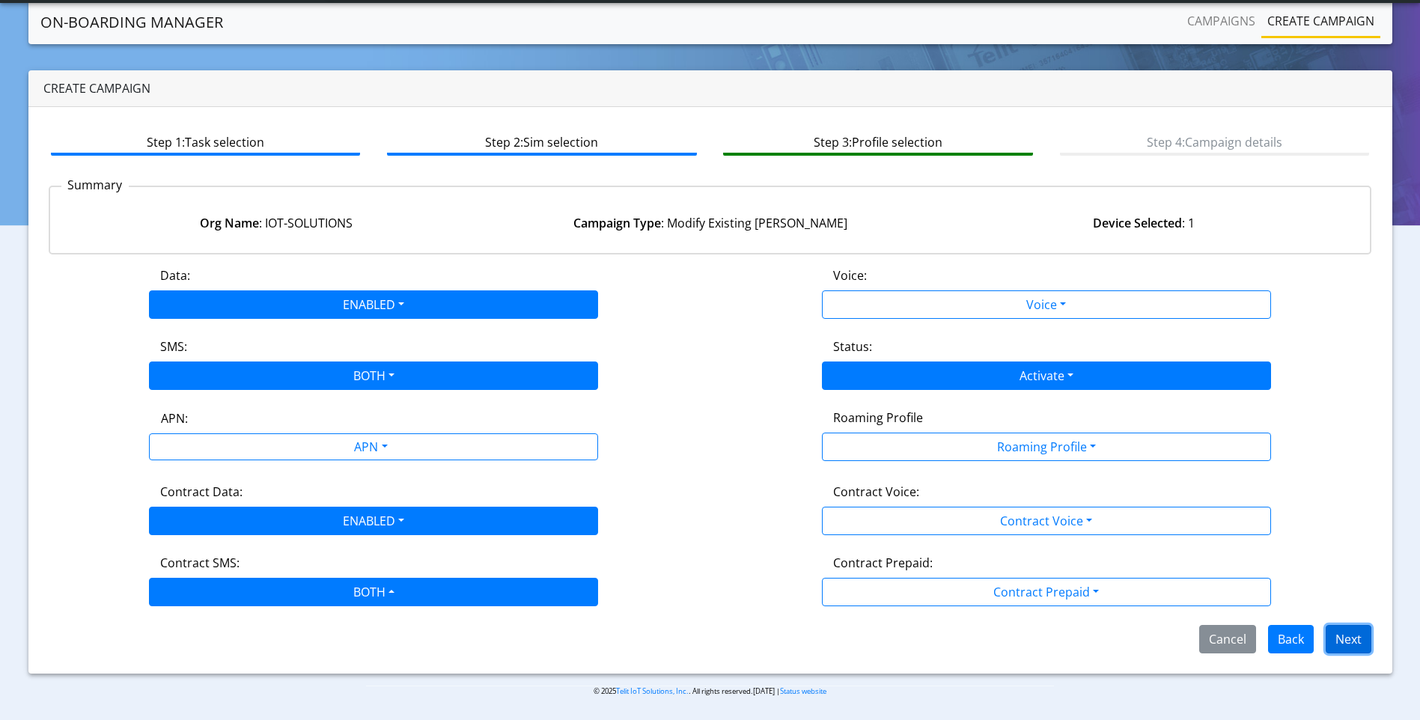
click at [1346, 636] on button "Next" at bounding box center [1349, 639] width 46 height 28
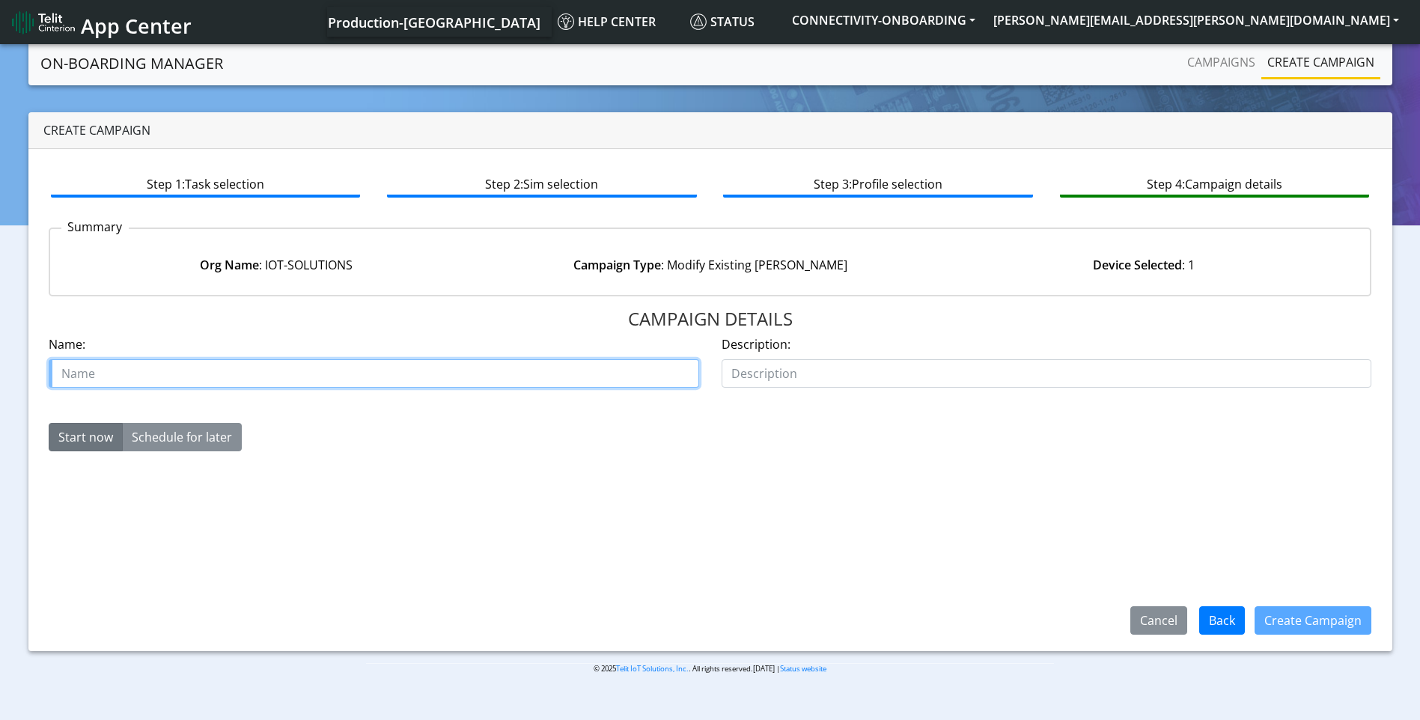
click at [429, 378] on input "text" at bounding box center [374, 373] width 651 height 28
paste input "00639240"
type input "case 00639240"
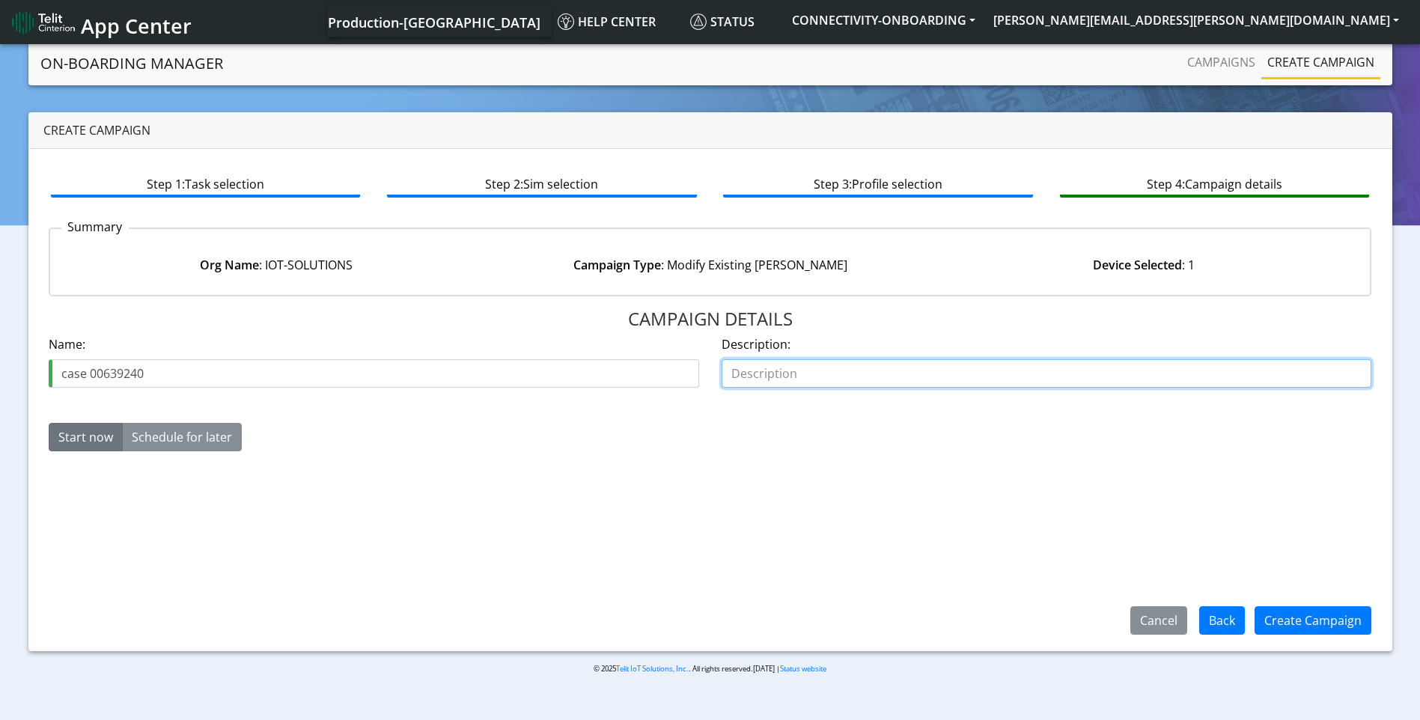
click at [802, 362] on input "text" at bounding box center [1047, 373] width 651 height 28
type input "activate"
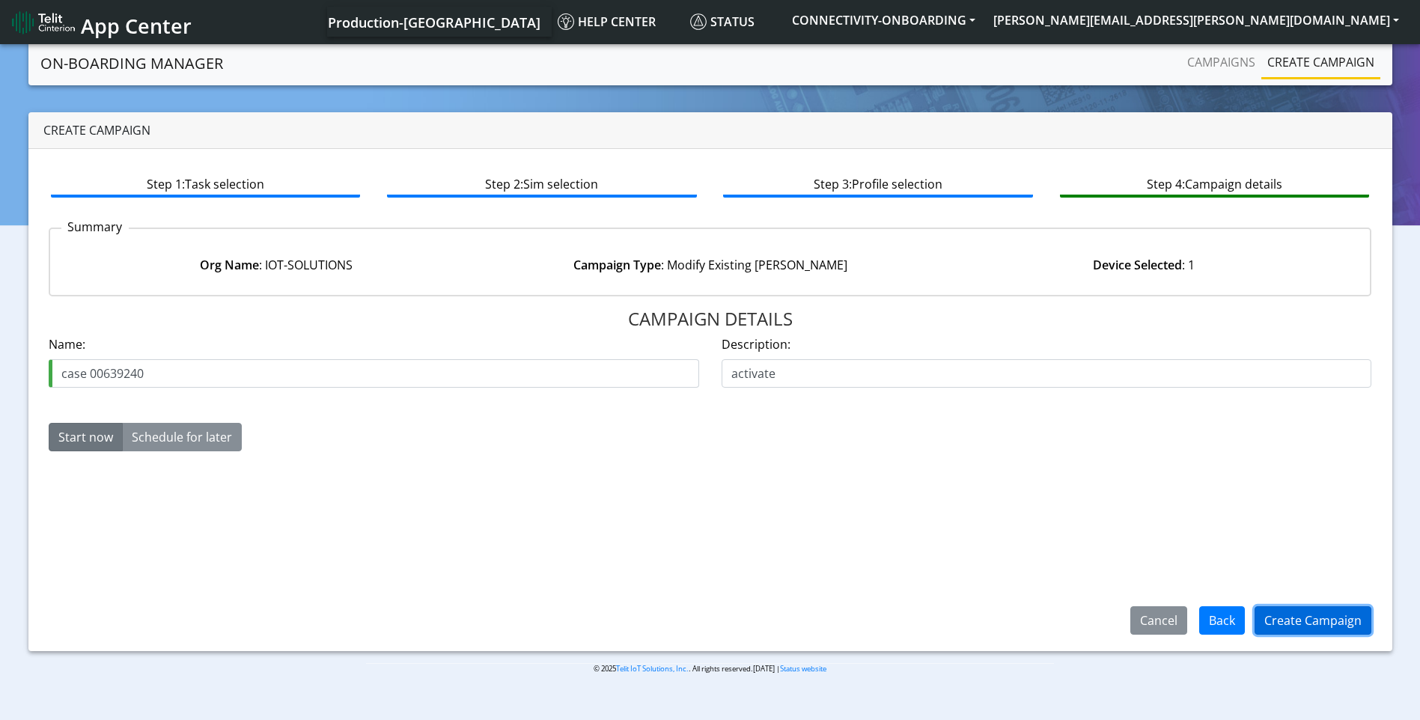
click at [1302, 615] on button "Create Campaign" at bounding box center [1313, 620] width 117 height 28
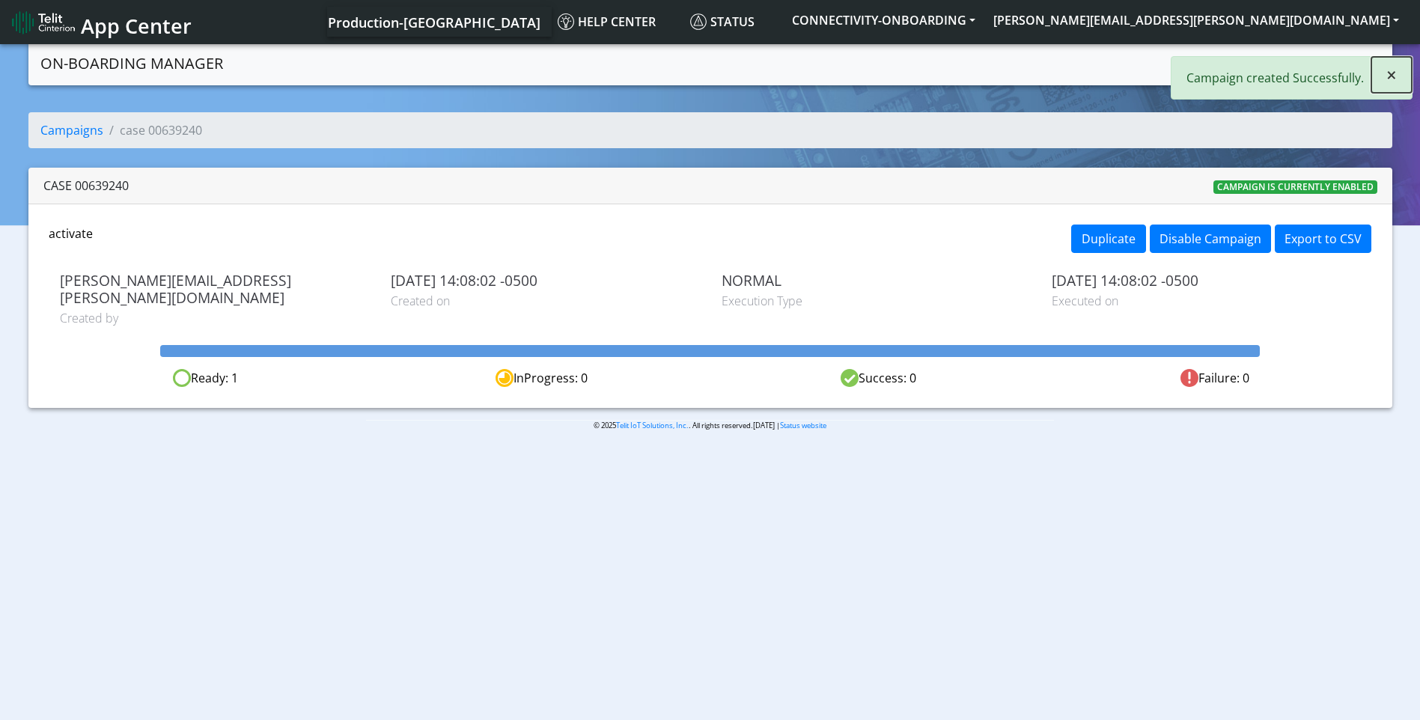
click at [1394, 79] on span "×" at bounding box center [1391, 74] width 10 height 25
click at [1235, 68] on link "Campaigns" at bounding box center [1221, 62] width 80 height 30
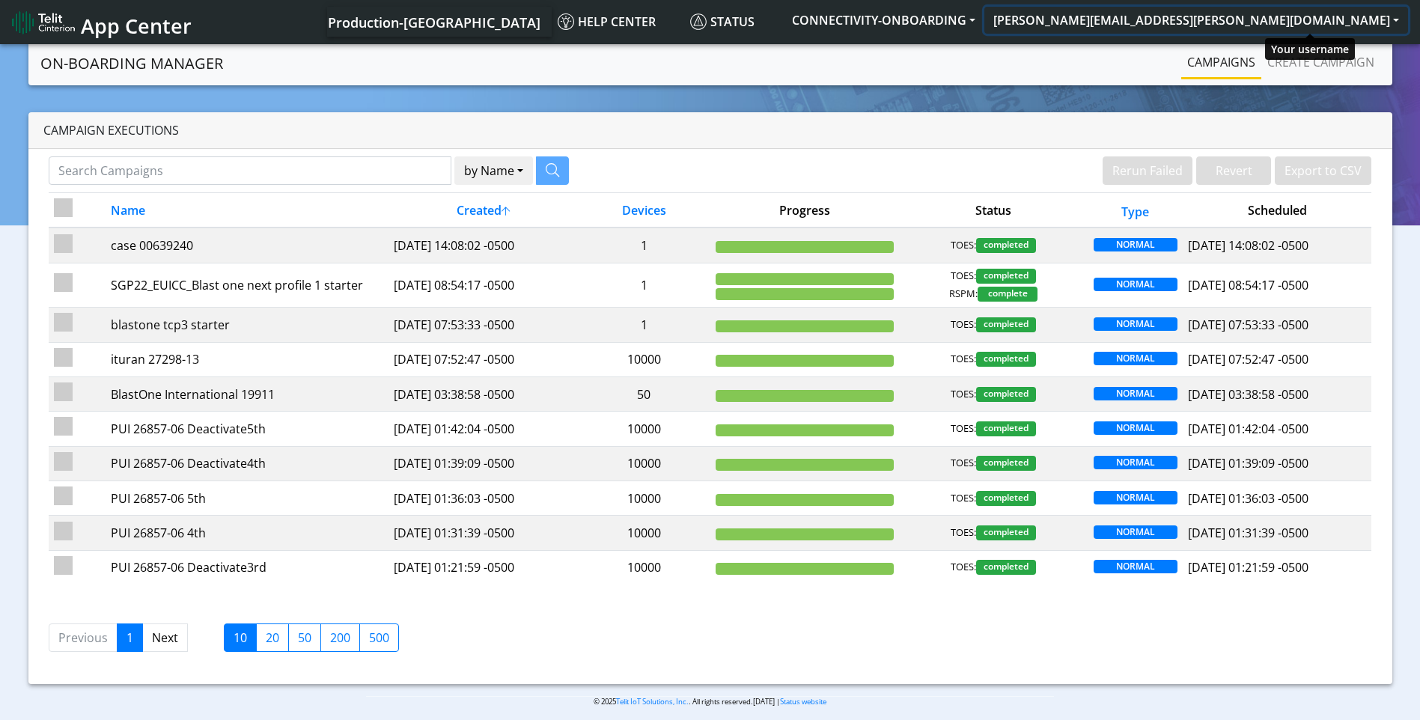
click at [1399, 16] on button "[PERSON_NAME][EMAIL_ADDRESS][PERSON_NAME][DOMAIN_NAME]" at bounding box center [1196, 20] width 424 height 27
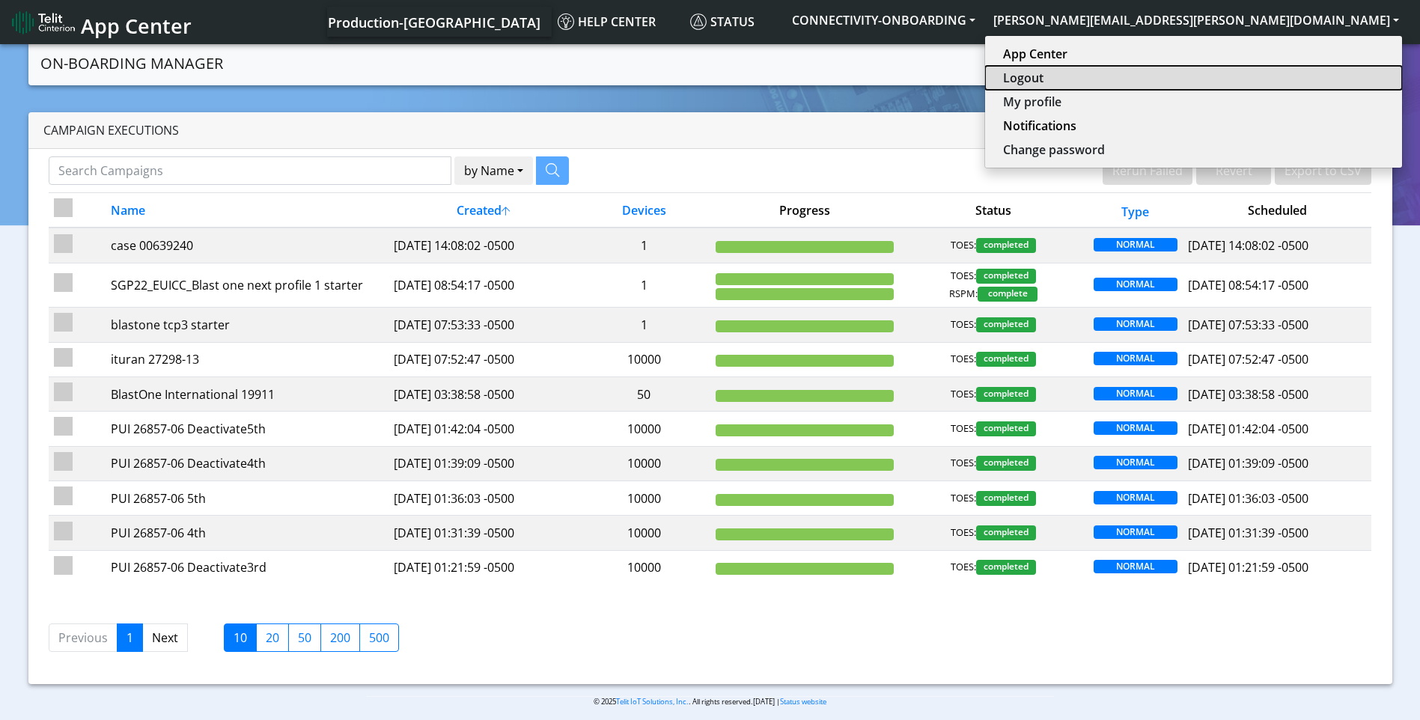
click at [1260, 73] on button "Logout" at bounding box center [1193, 78] width 417 height 24
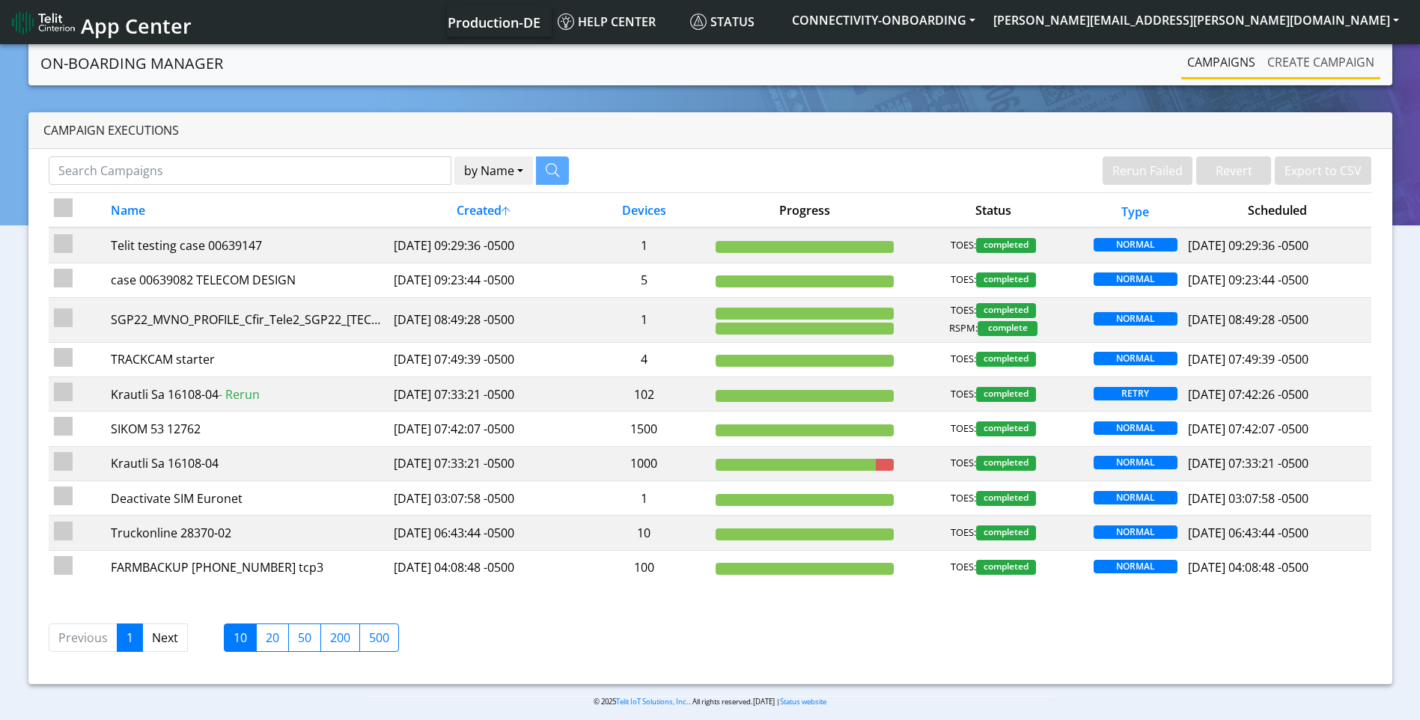
click at [1322, 66] on link "Create campaign" at bounding box center [1320, 62] width 119 height 30
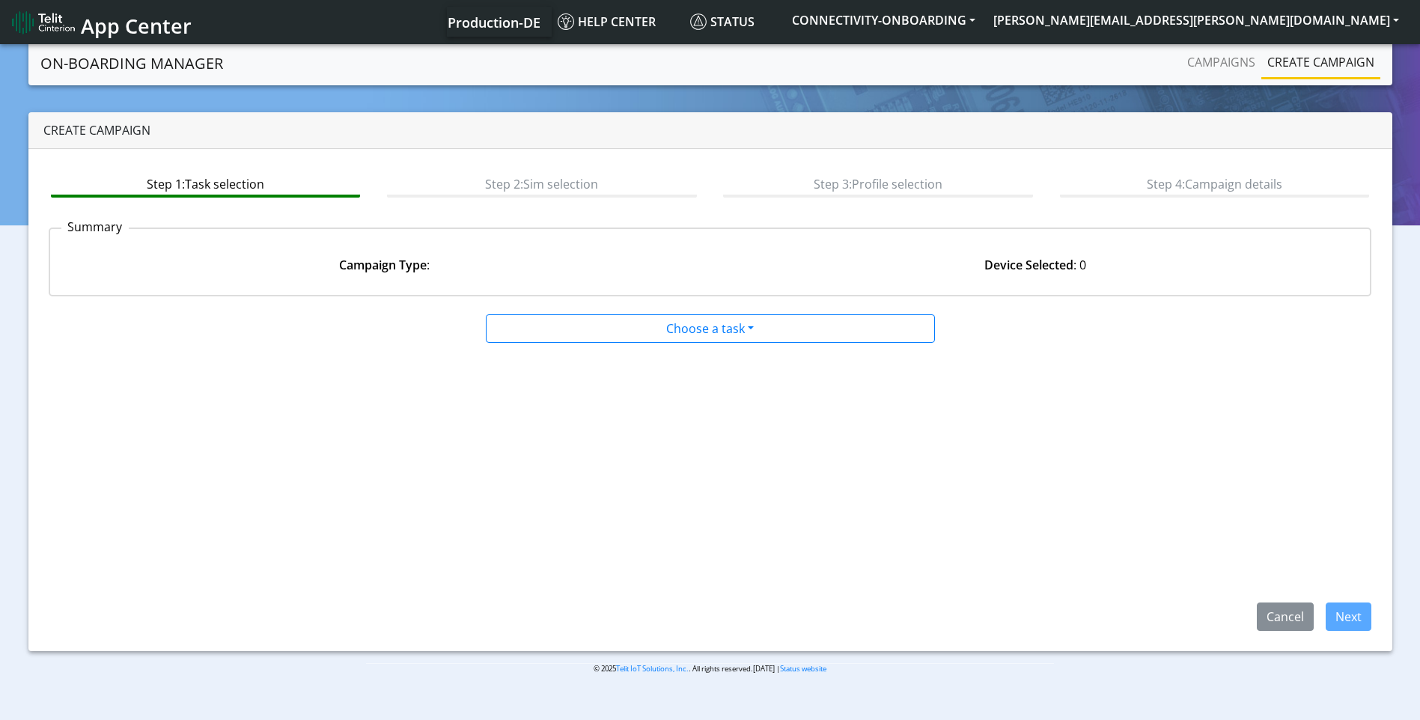
click at [529, 349] on app-paging-btns "Cancel Next" at bounding box center [711, 487] width 1324 height 287
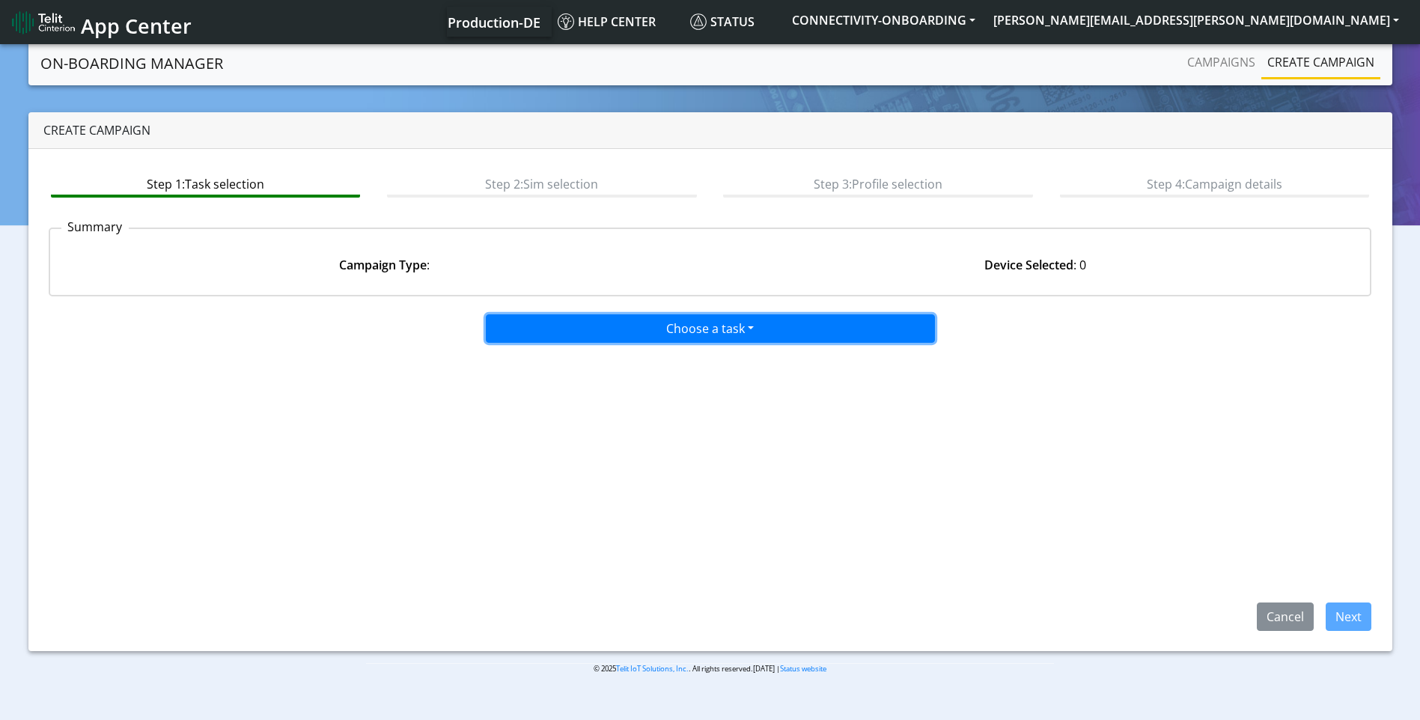
click at [541, 337] on button "Choose a task" at bounding box center [710, 328] width 449 height 28
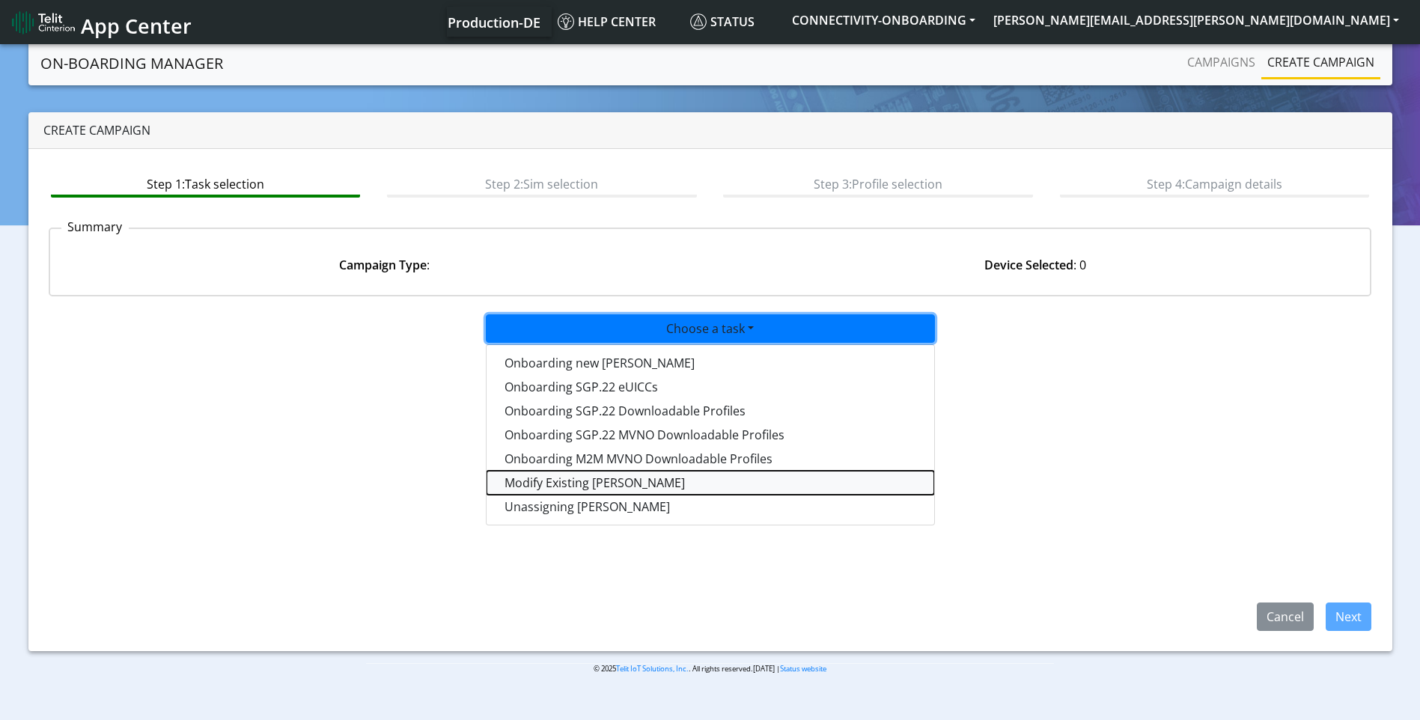
click at [551, 483] on taskiotp-dropdown "Modify Existing SIMs" at bounding box center [711, 483] width 448 height 24
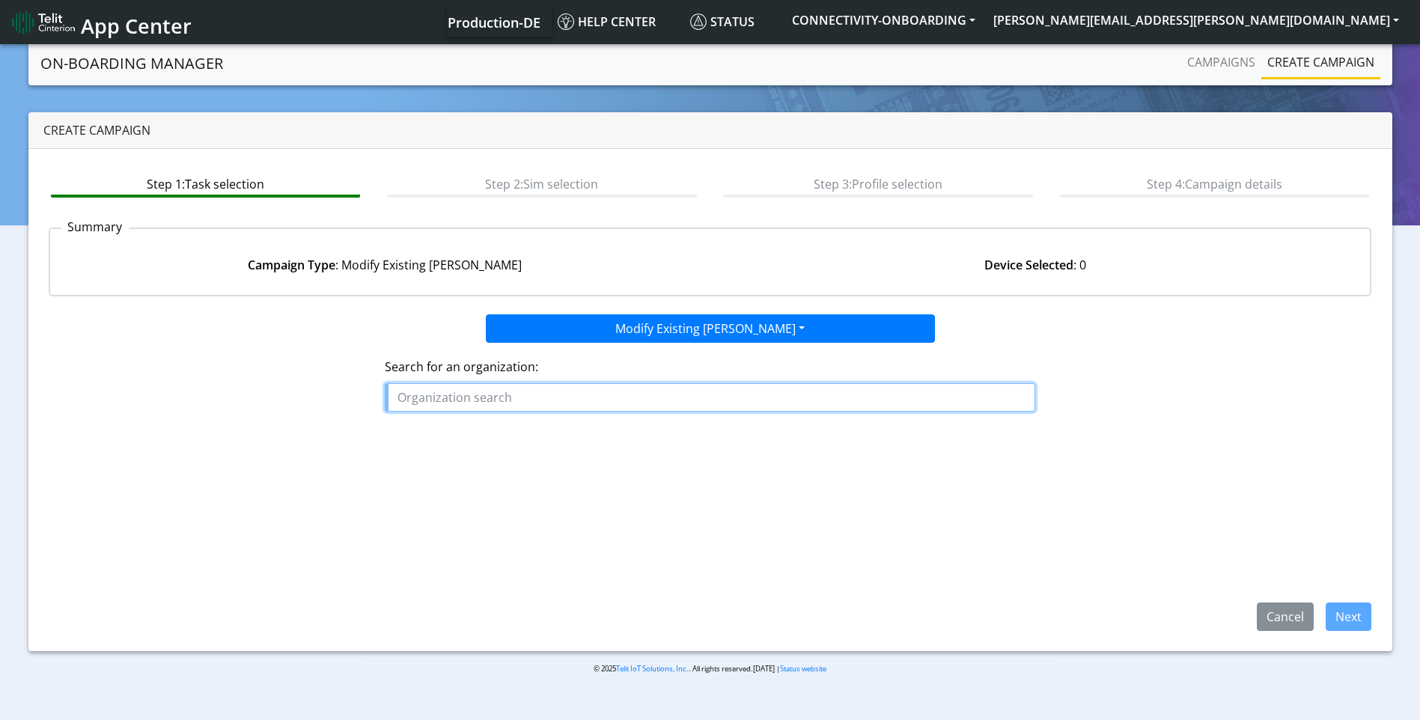
click at [540, 395] on input "text" at bounding box center [710, 397] width 651 height 28
click at [477, 440] on button "WINT _WI" at bounding box center [462, 432] width 152 height 24
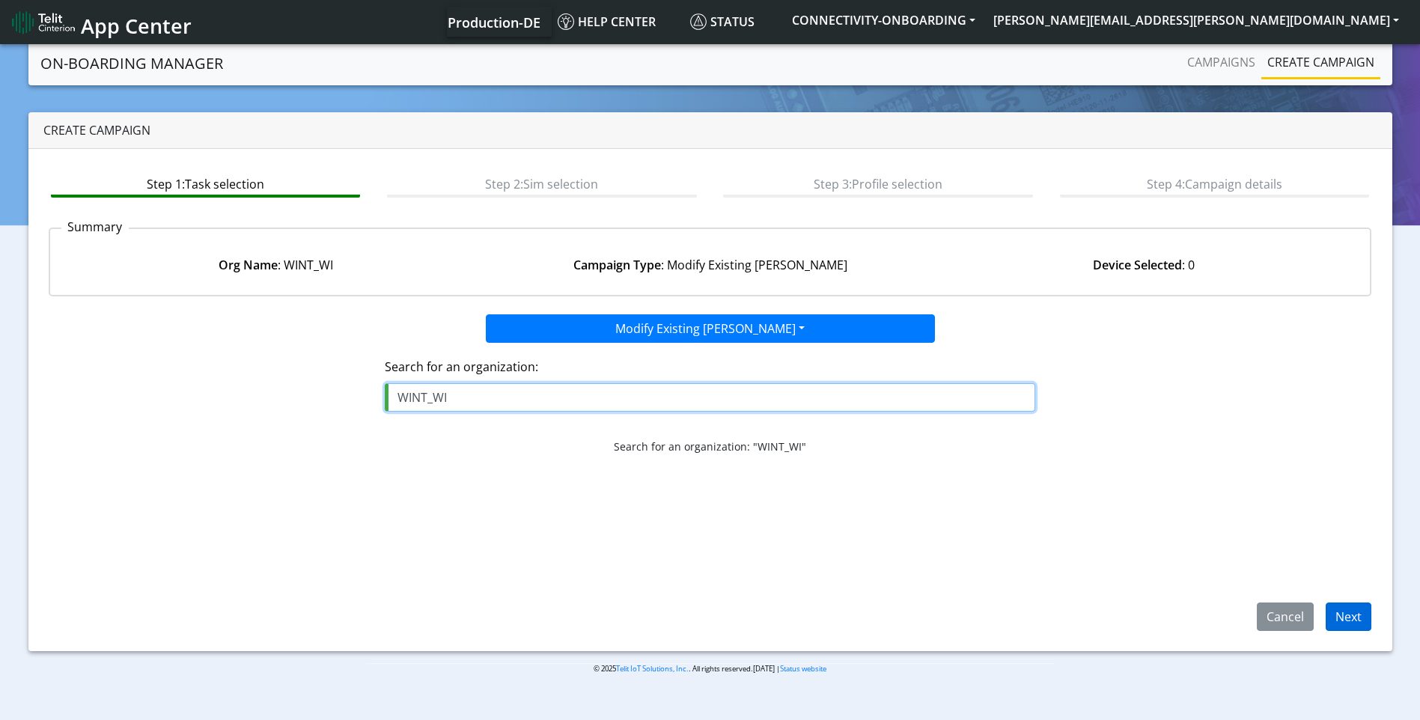
type input "WINT_WI"
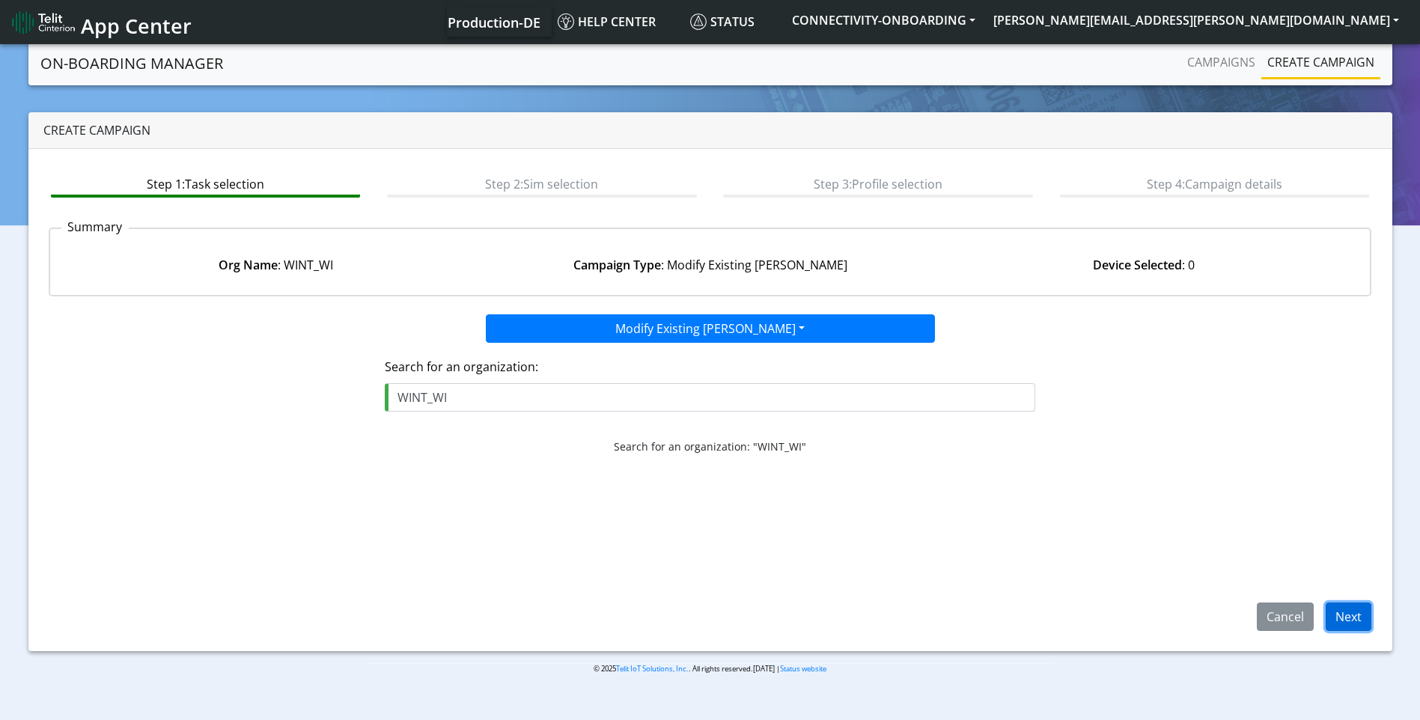
click at [1350, 612] on button "Next" at bounding box center [1349, 617] width 46 height 28
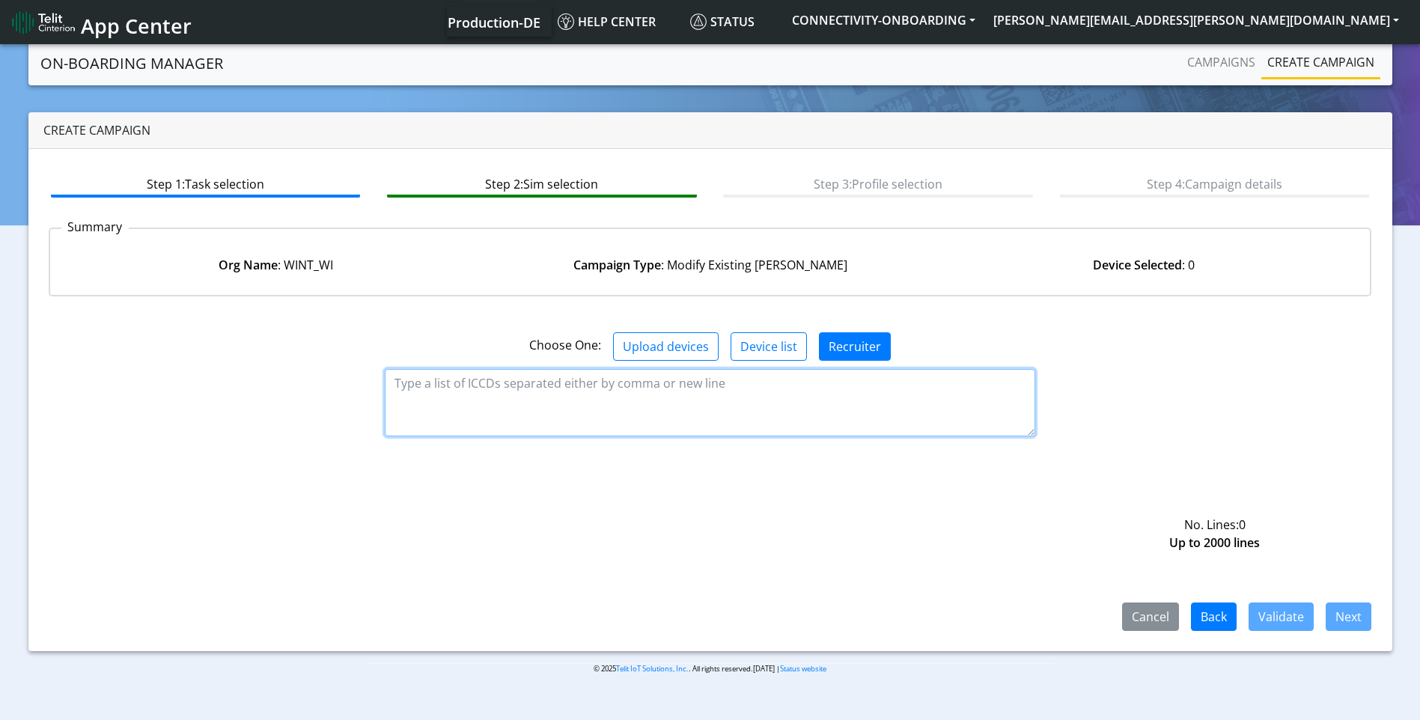
click at [700, 389] on textarea at bounding box center [710, 402] width 651 height 67
paste textarea "89358151000023109914 89358151000023109922 89358151000023110748 8935815100002311…"
type textarea "89358151000023109914 89358151000023109922 89358151000023110748 8935815100002311…"
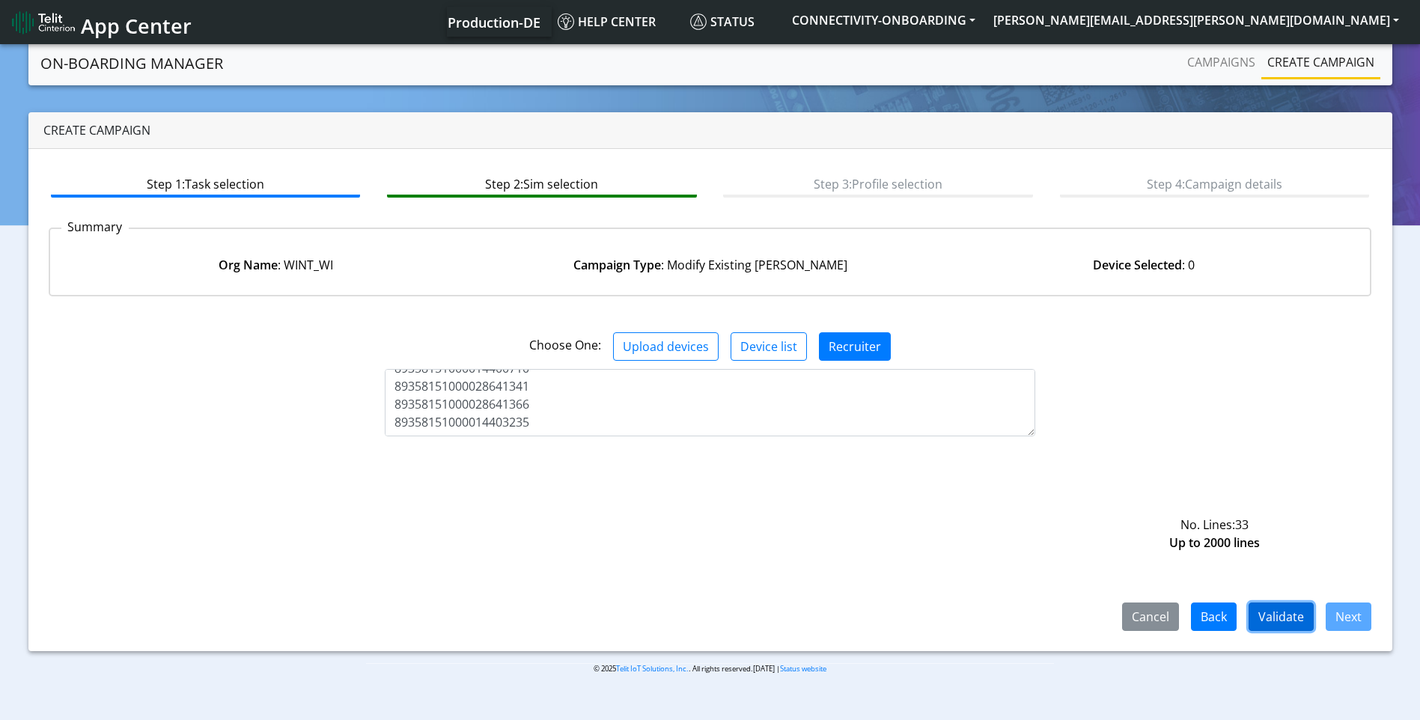
click at [1291, 612] on button "Validate" at bounding box center [1281, 617] width 65 height 28
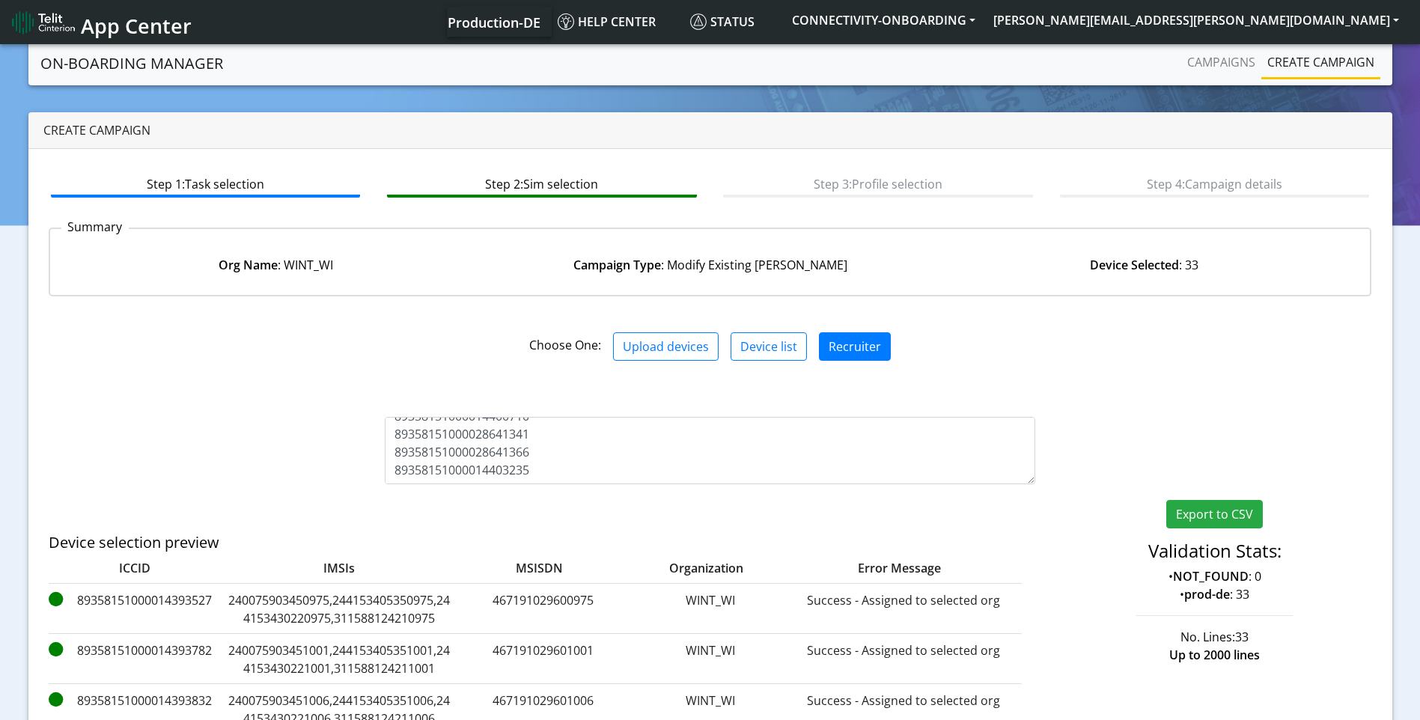
scroll to position [240, 0]
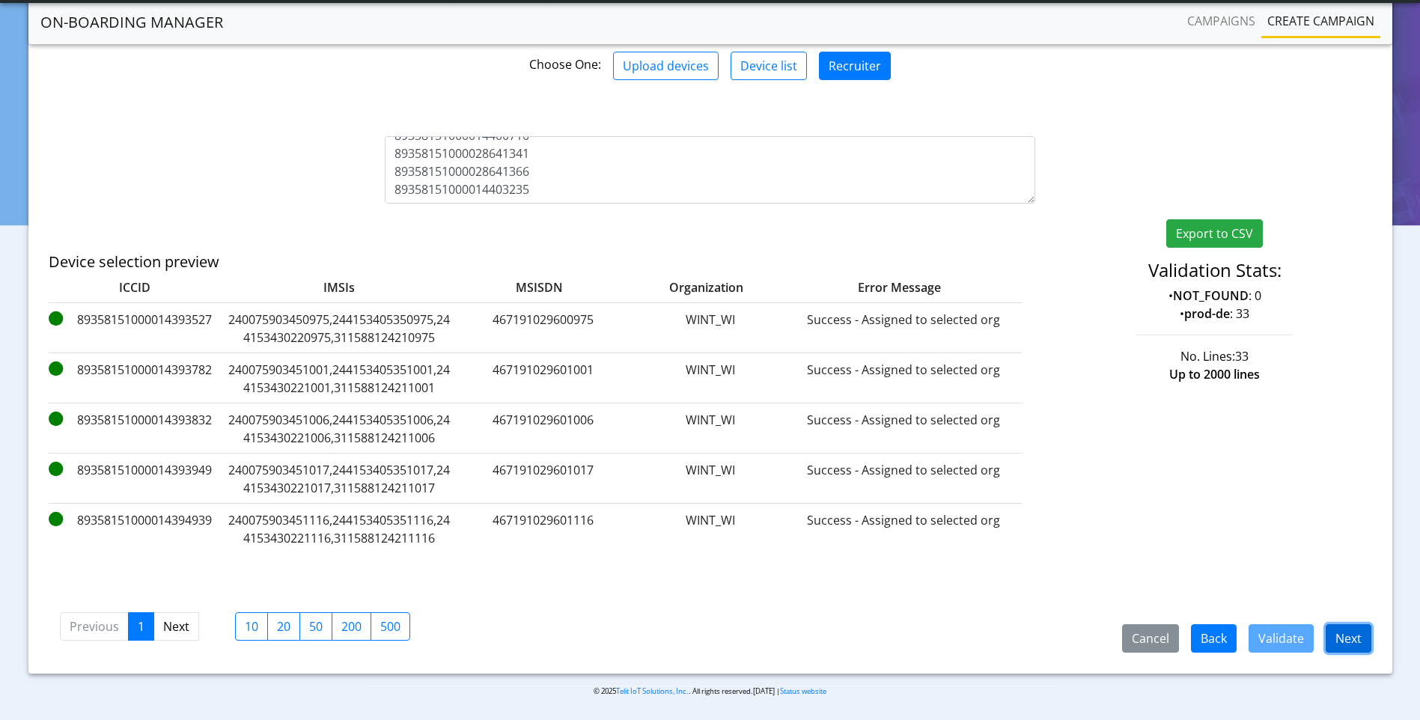
click at [1356, 651] on button "Next" at bounding box center [1349, 638] width 46 height 28
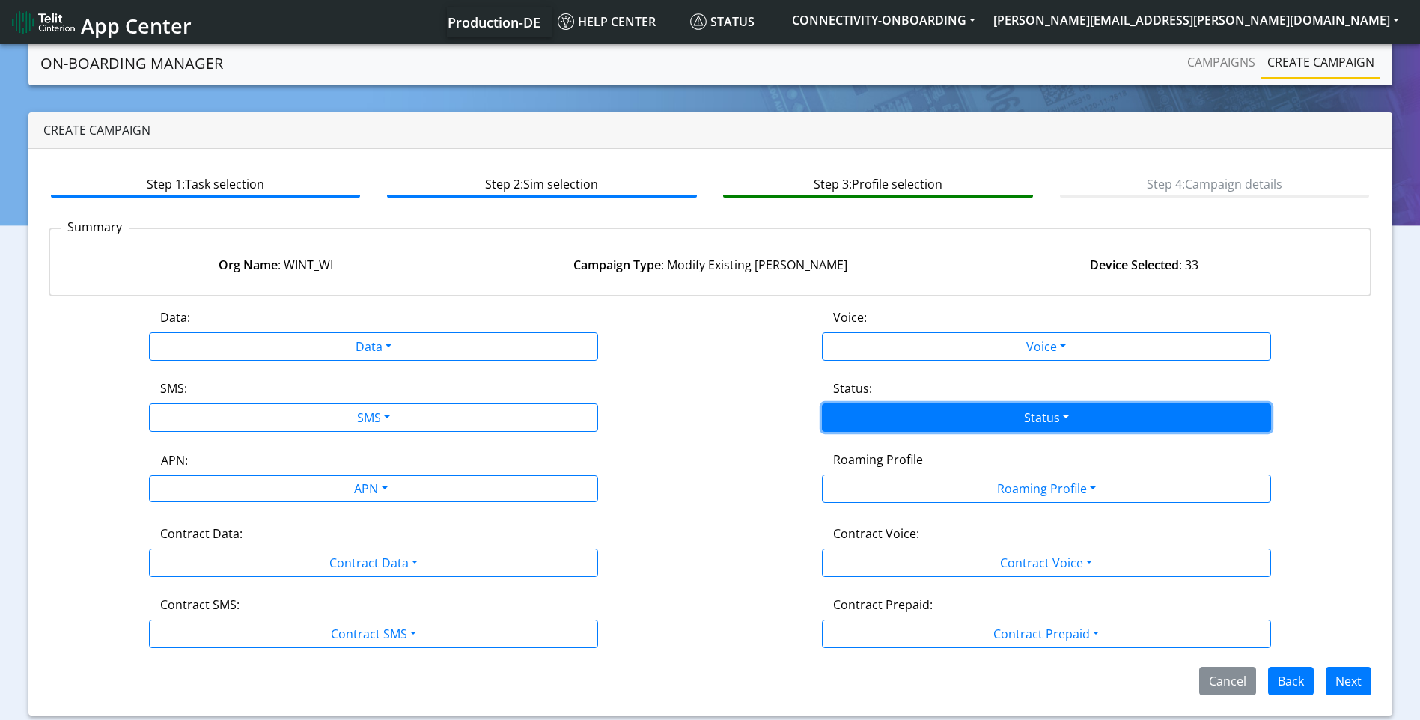
click at [978, 421] on button "Status" at bounding box center [1046, 417] width 449 height 28
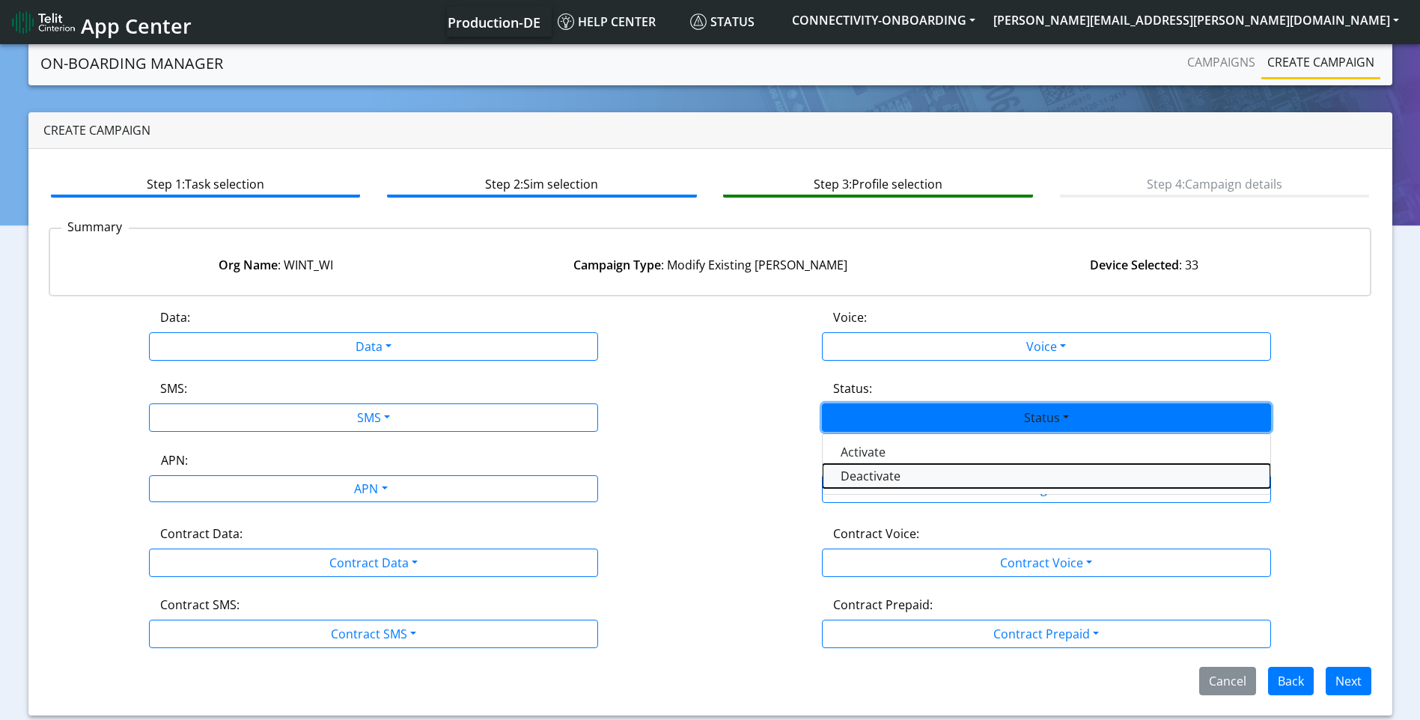
click at [895, 480] on button "Deactivate" at bounding box center [1047, 476] width 448 height 24
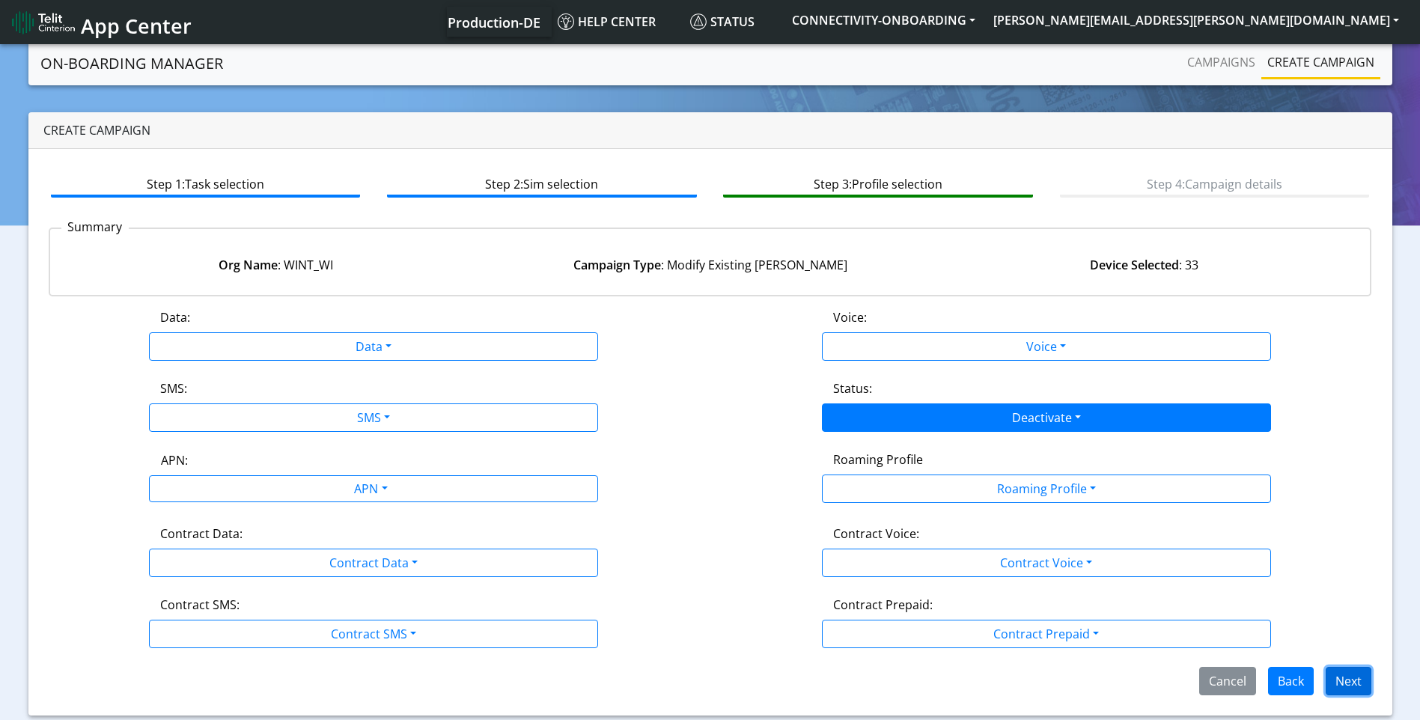
click at [1345, 683] on button "Next" at bounding box center [1349, 681] width 46 height 28
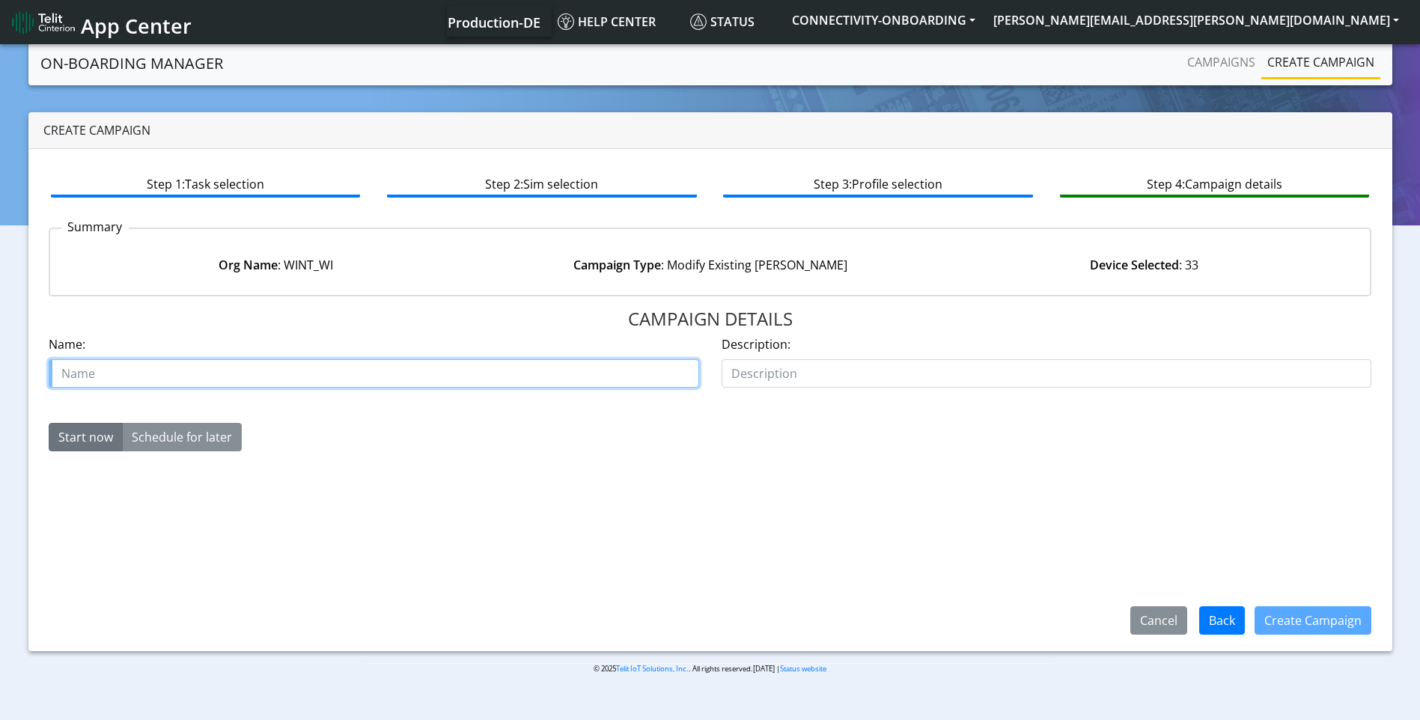
click at [466, 367] on input "text" at bounding box center [374, 373] width 651 height 28
paste input "00639092"
type input "wint wi case 00639092"
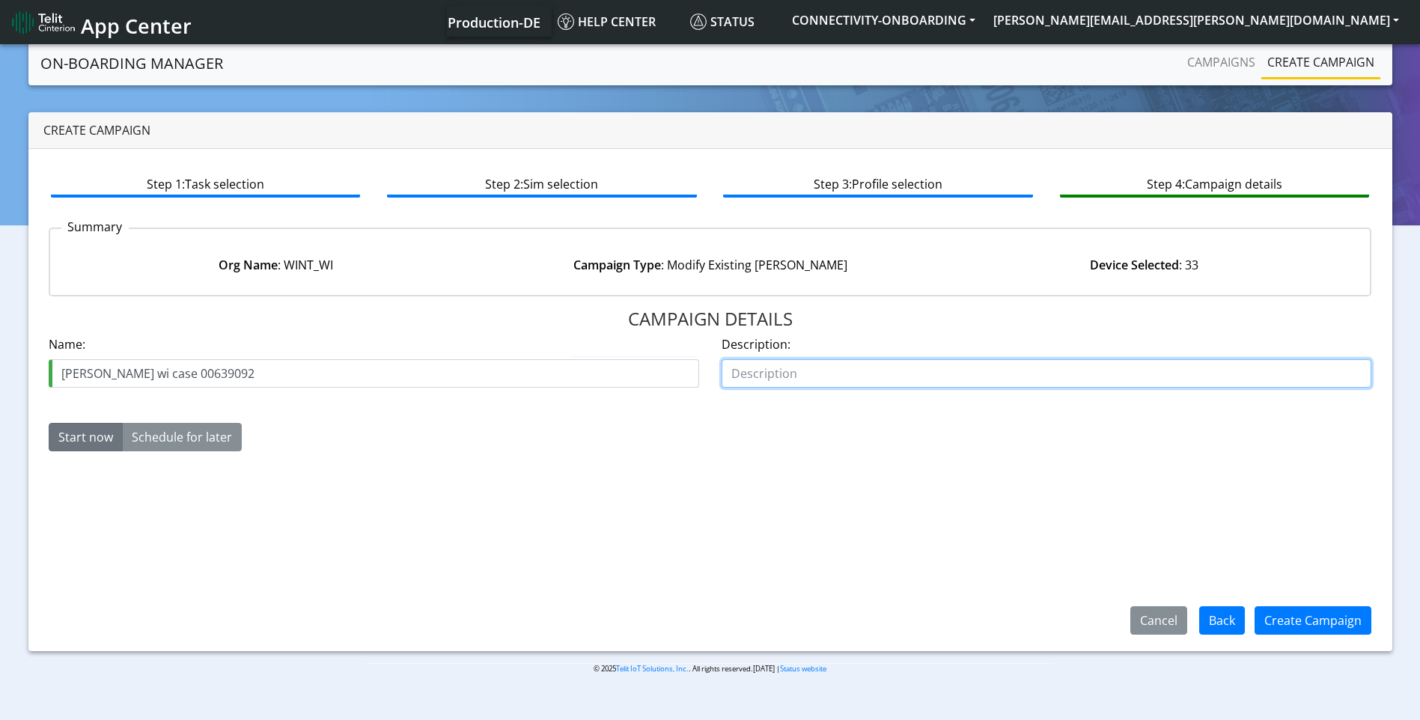
click at [781, 377] on input "text" at bounding box center [1047, 373] width 651 height 28
type input "deactivate"
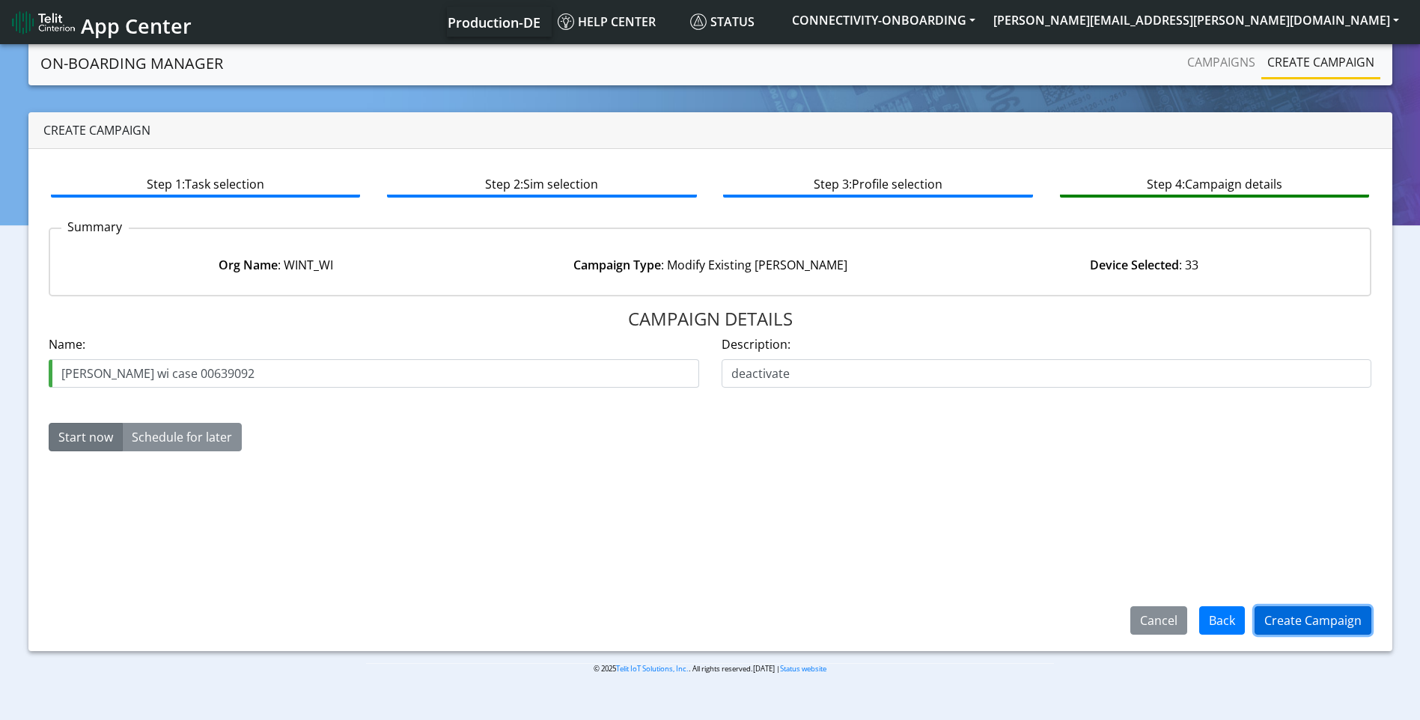
click at [1287, 610] on button "Create Campaign" at bounding box center [1313, 620] width 117 height 28
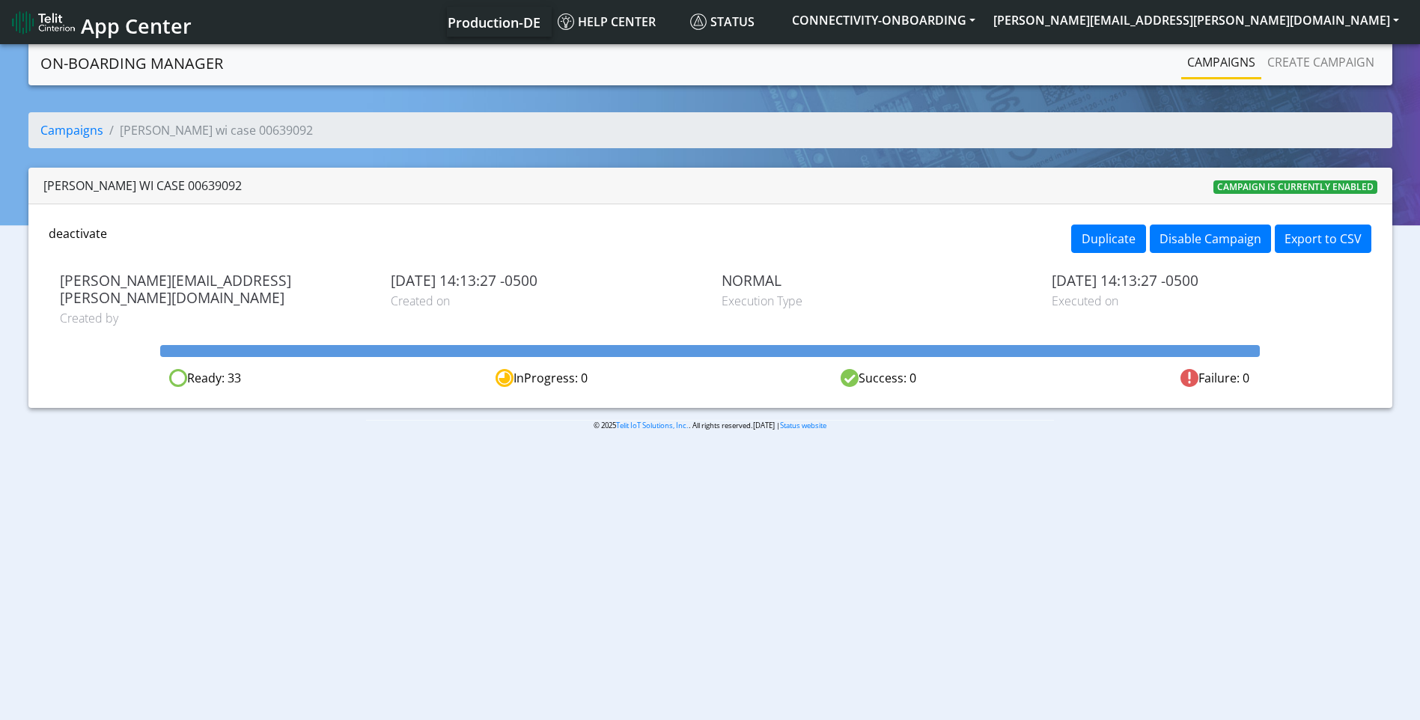
click at [1211, 62] on link "Campaigns" at bounding box center [1221, 62] width 80 height 30
